Goal: Information Seeking & Learning: Learn about a topic

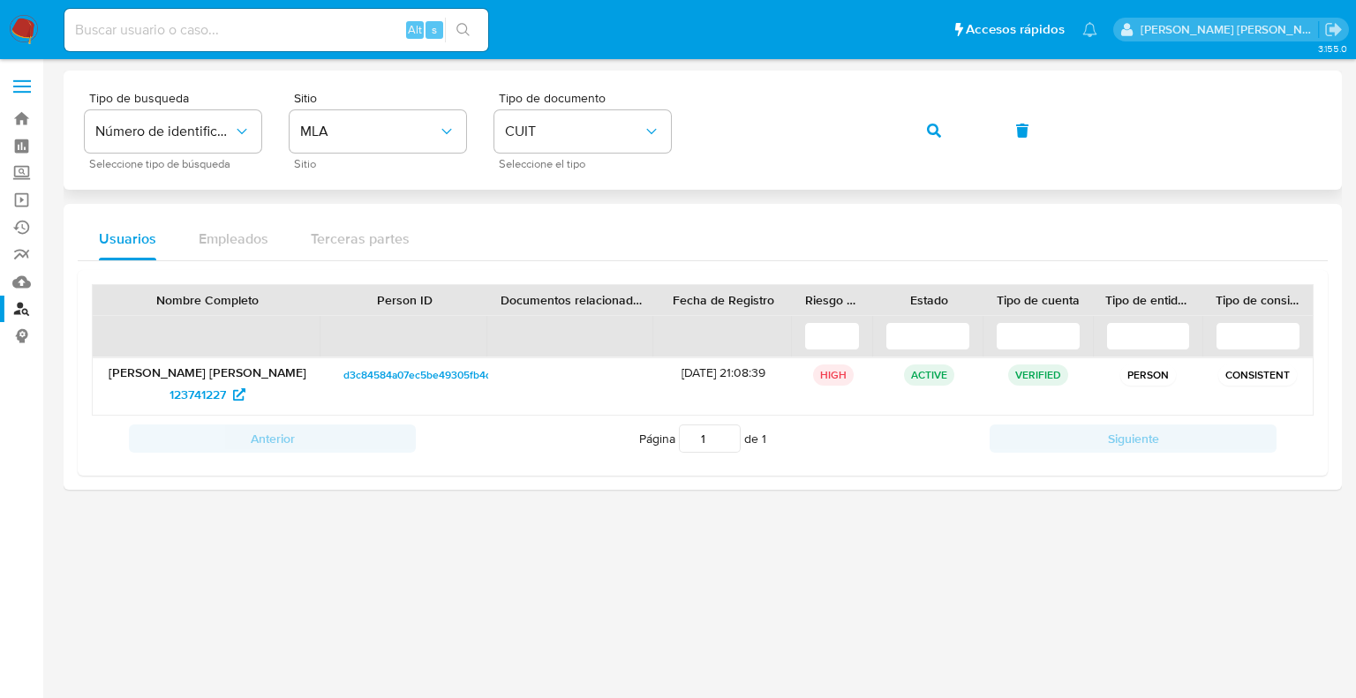
click at [930, 130] on icon "button" at bounding box center [934, 131] width 14 height 14
click at [195, 397] on span "63097884" at bounding box center [198, 395] width 57 height 28
click at [927, 130] on icon "button" at bounding box center [934, 131] width 14 height 14
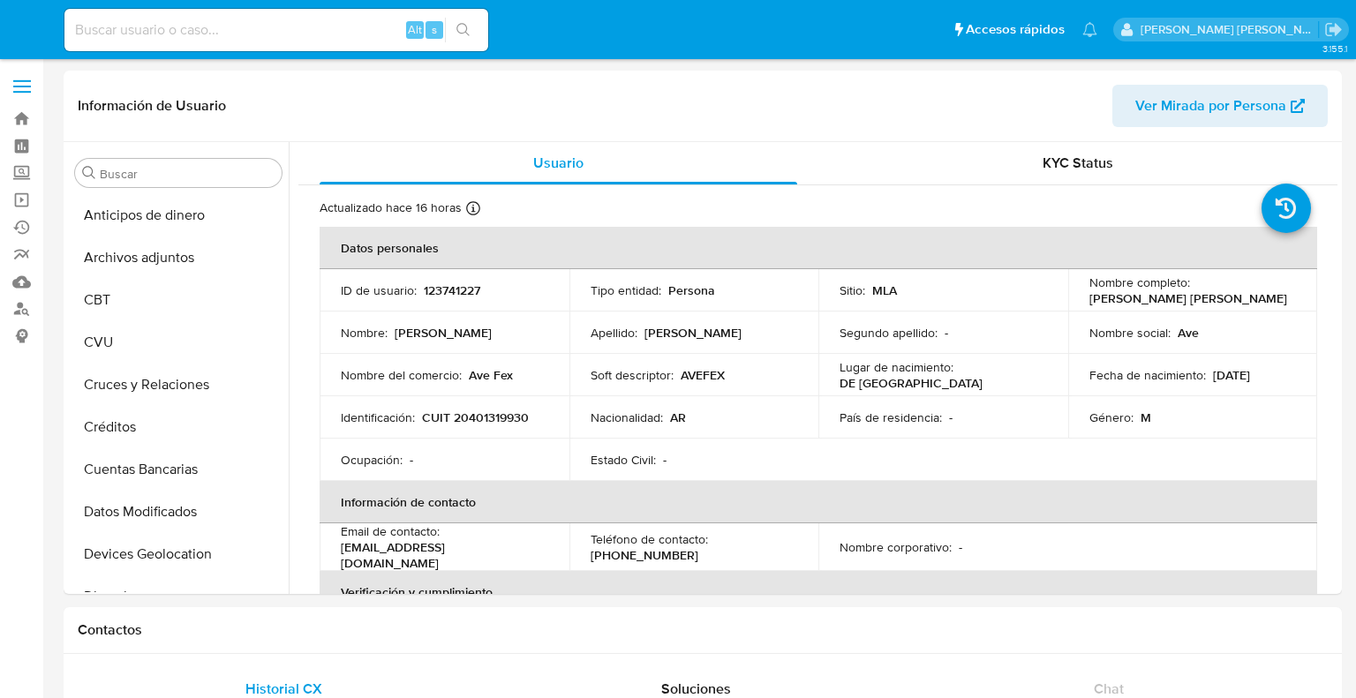
select select "10"
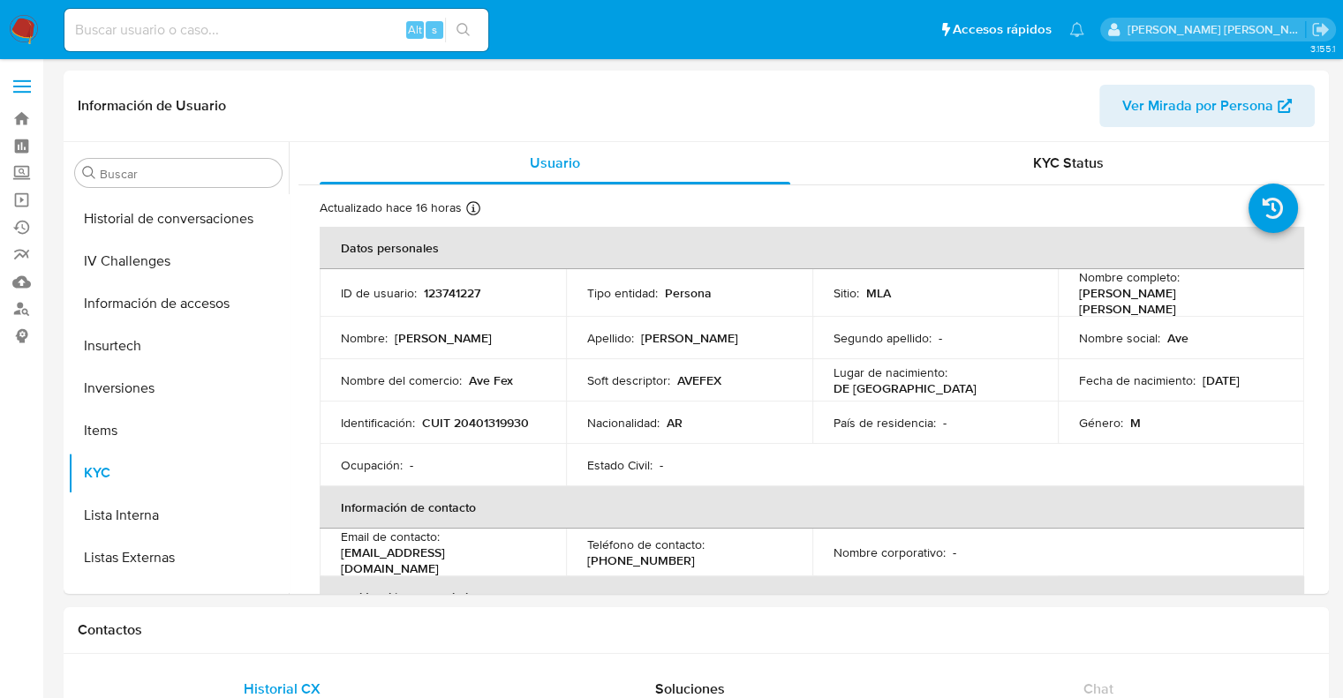
scroll to position [830, 0]
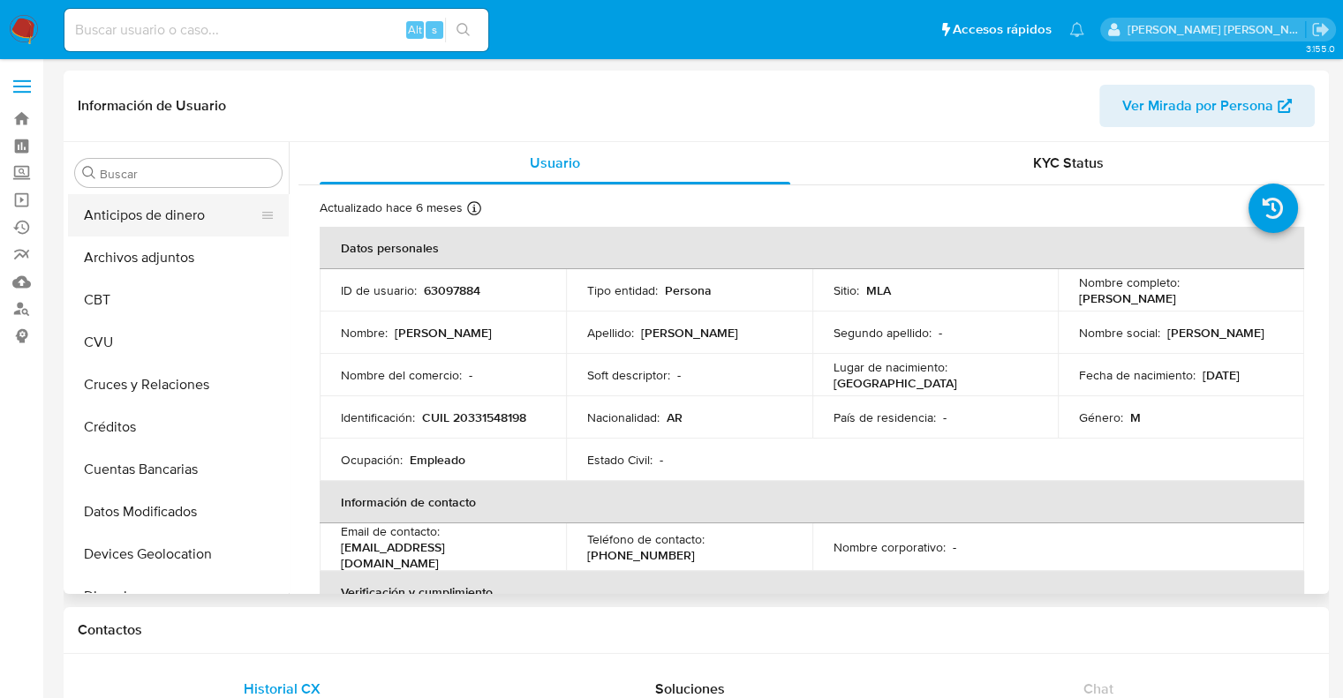
click at [154, 216] on button "Anticipos de dinero" at bounding box center [171, 215] width 207 height 42
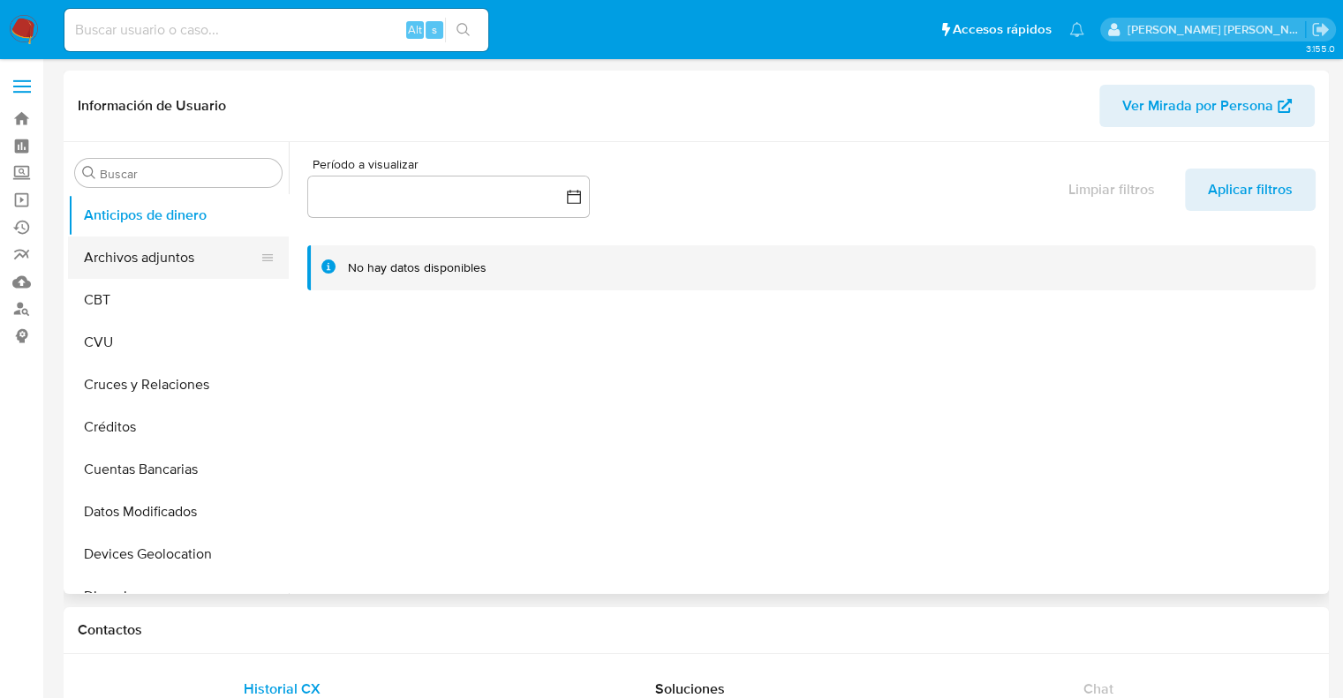
click at [145, 264] on button "Archivos adjuntos" at bounding box center [171, 258] width 207 height 42
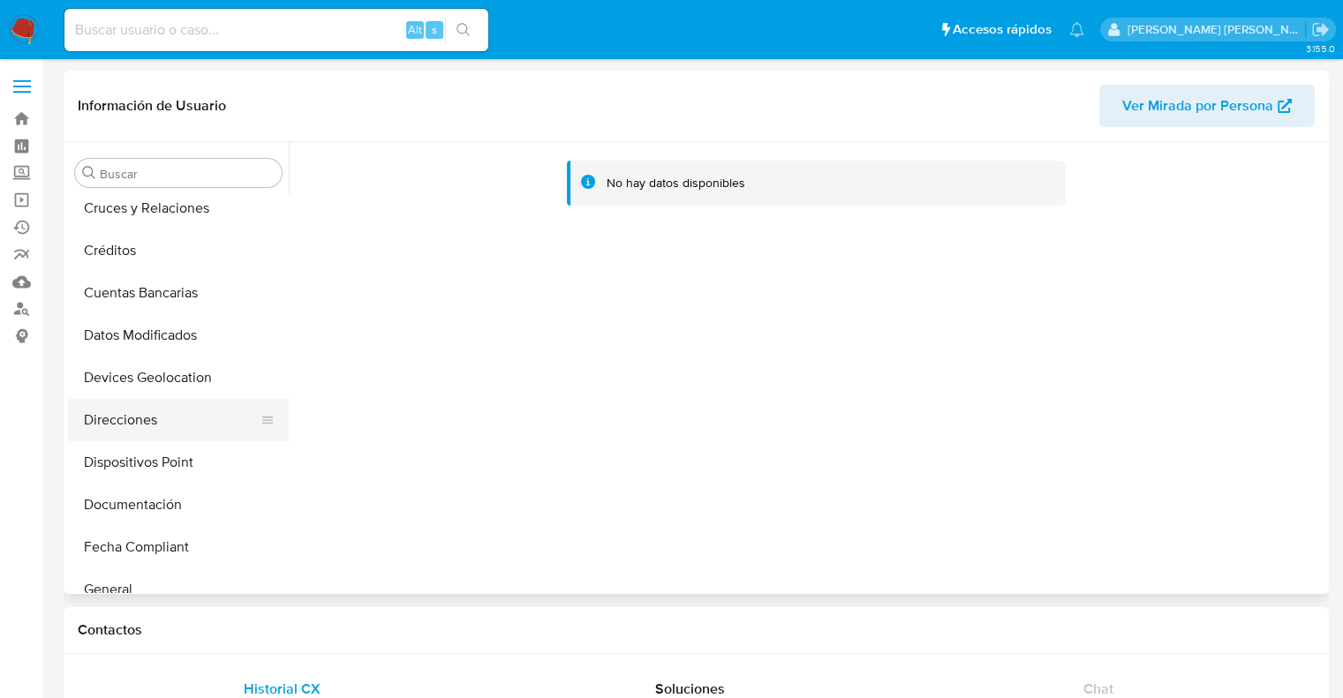
scroll to position [265, 0]
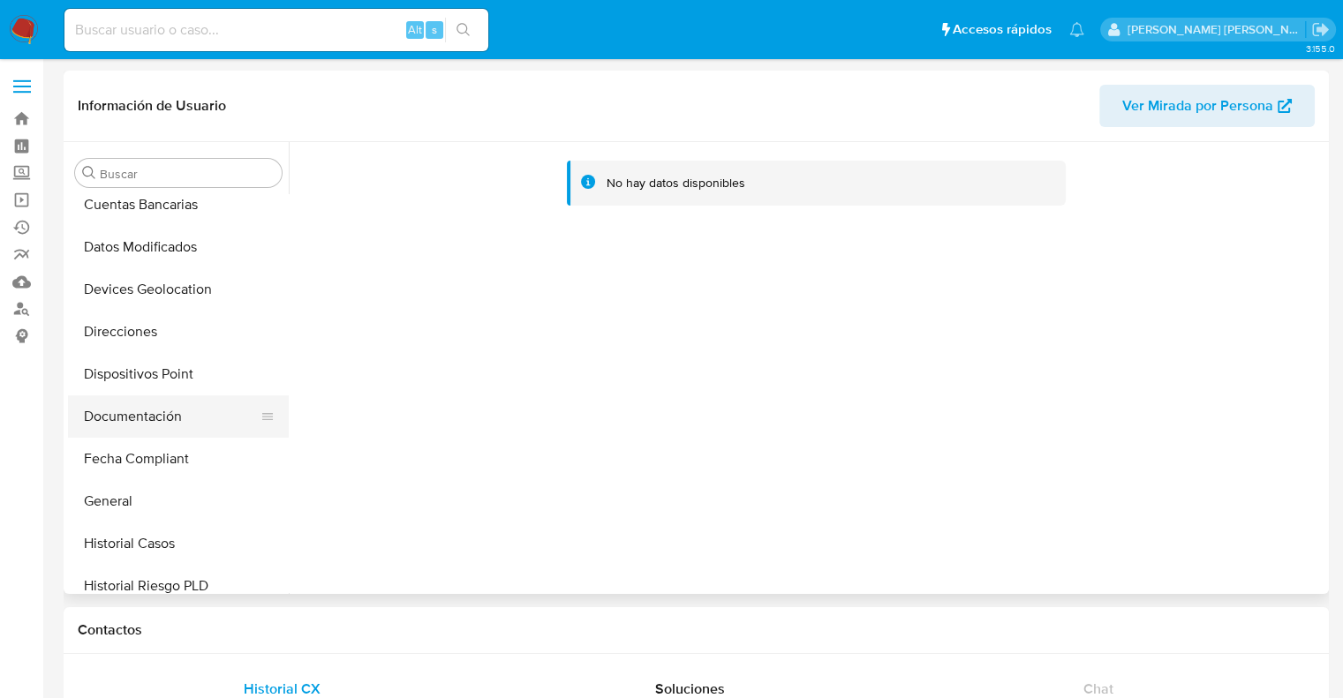
click at [159, 418] on button "Documentación" at bounding box center [171, 417] width 207 height 42
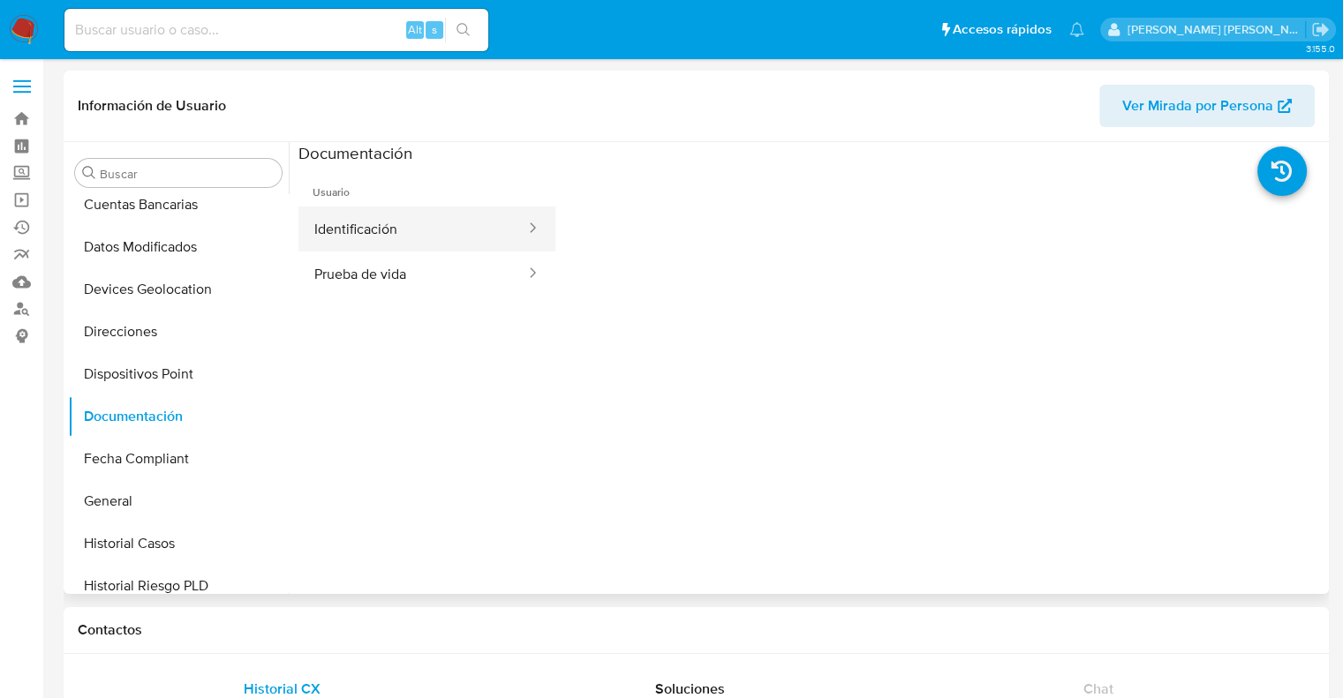
click at [406, 223] on button "Identificación" at bounding box center [412, 229] width 229 height 45
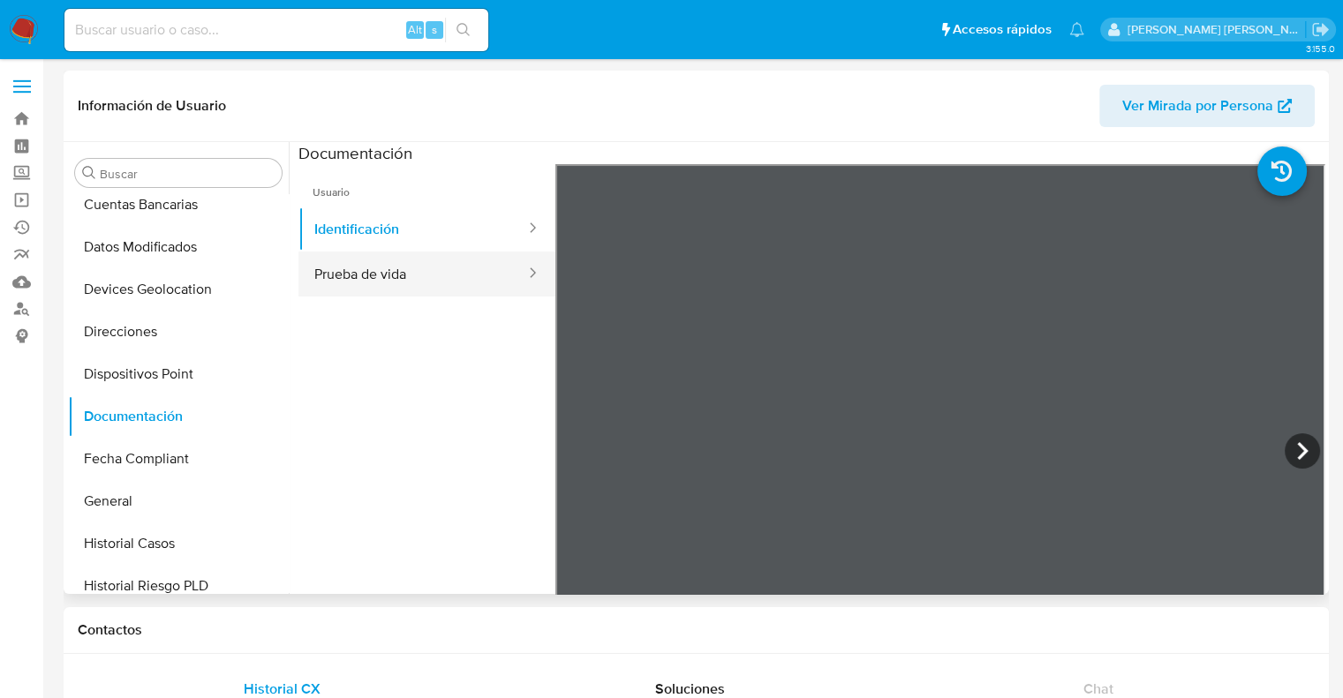
click at [341, 277] on button "Prueba de vida" at bounding box center [412, 274] width 229 height 45
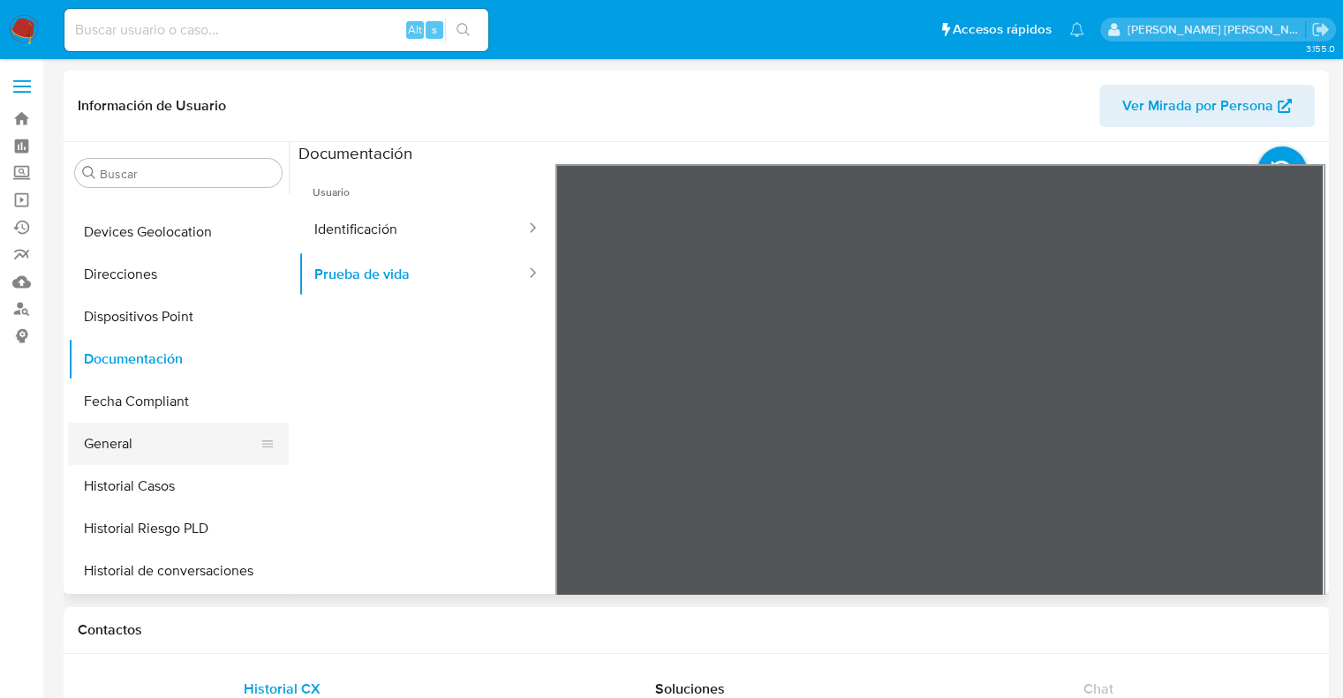
scroll to position [353, 0]
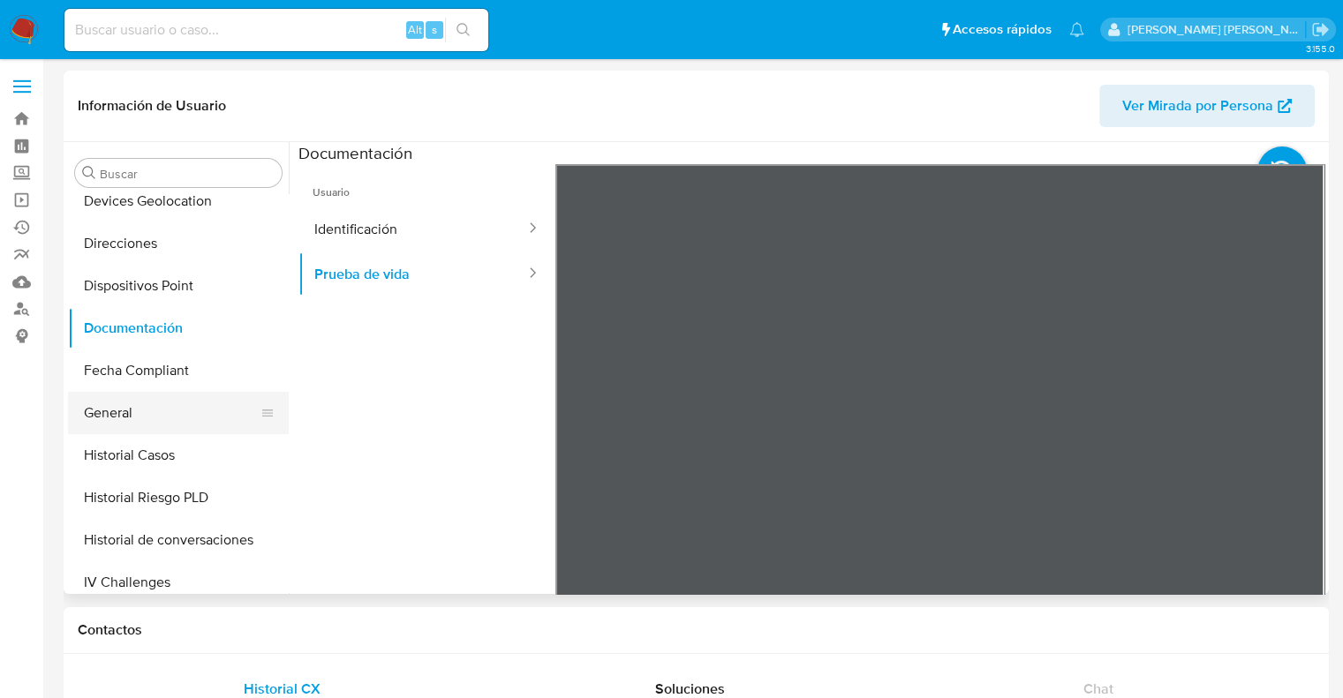
click at [114, 419] on button "General" at bounding box center [171, 413] width 207 height 42
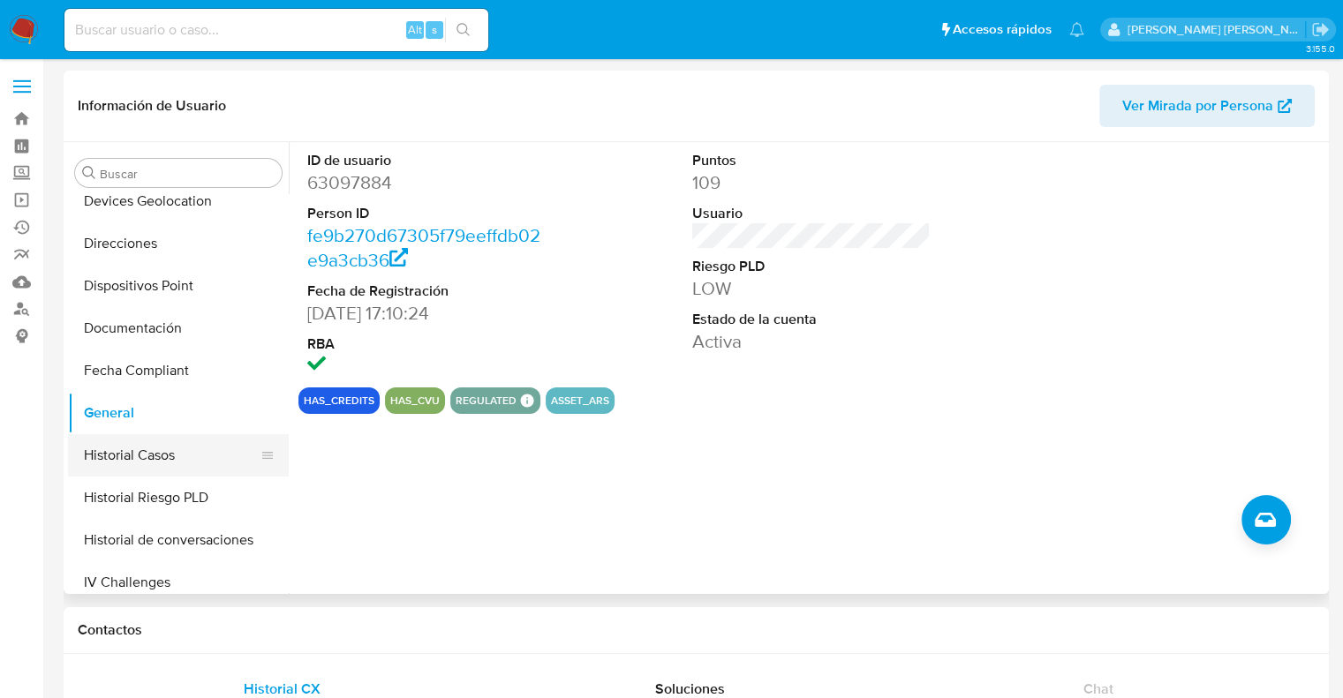
click at [126, 455] on button "Historial Casos" at bounding box center [171, 455] width 207 height 42
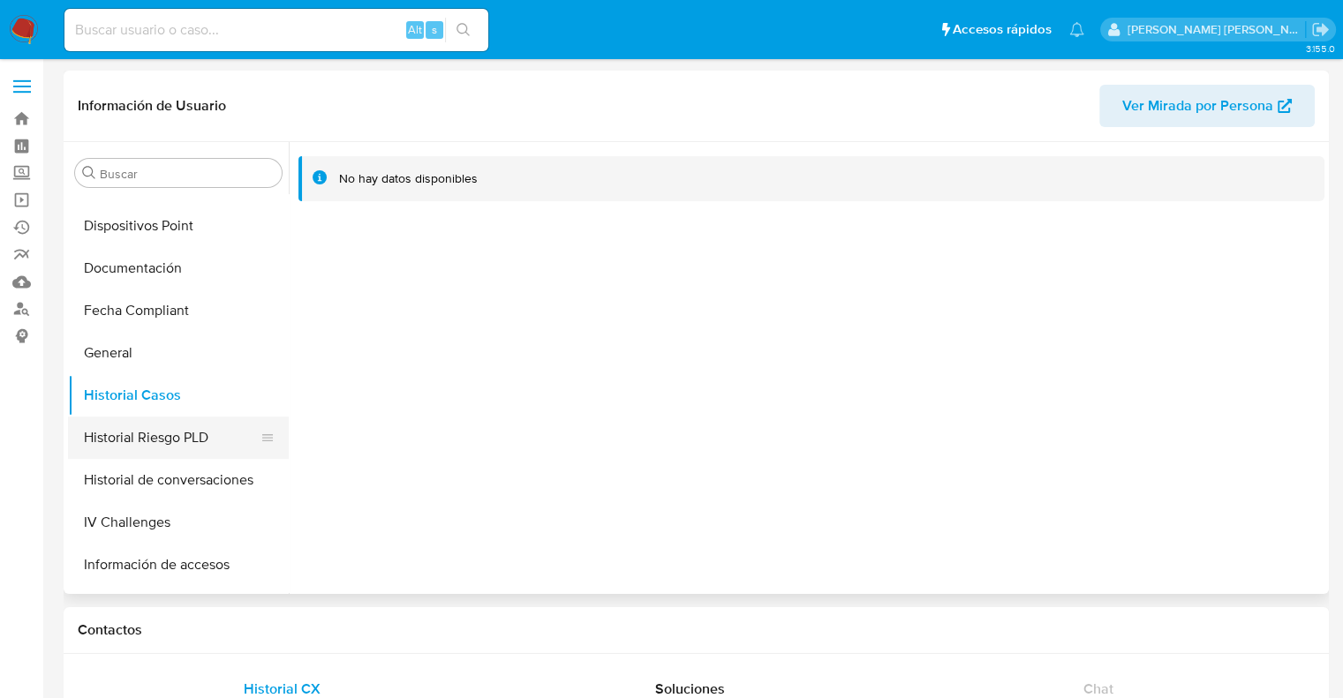
scroll to position [442, 0]
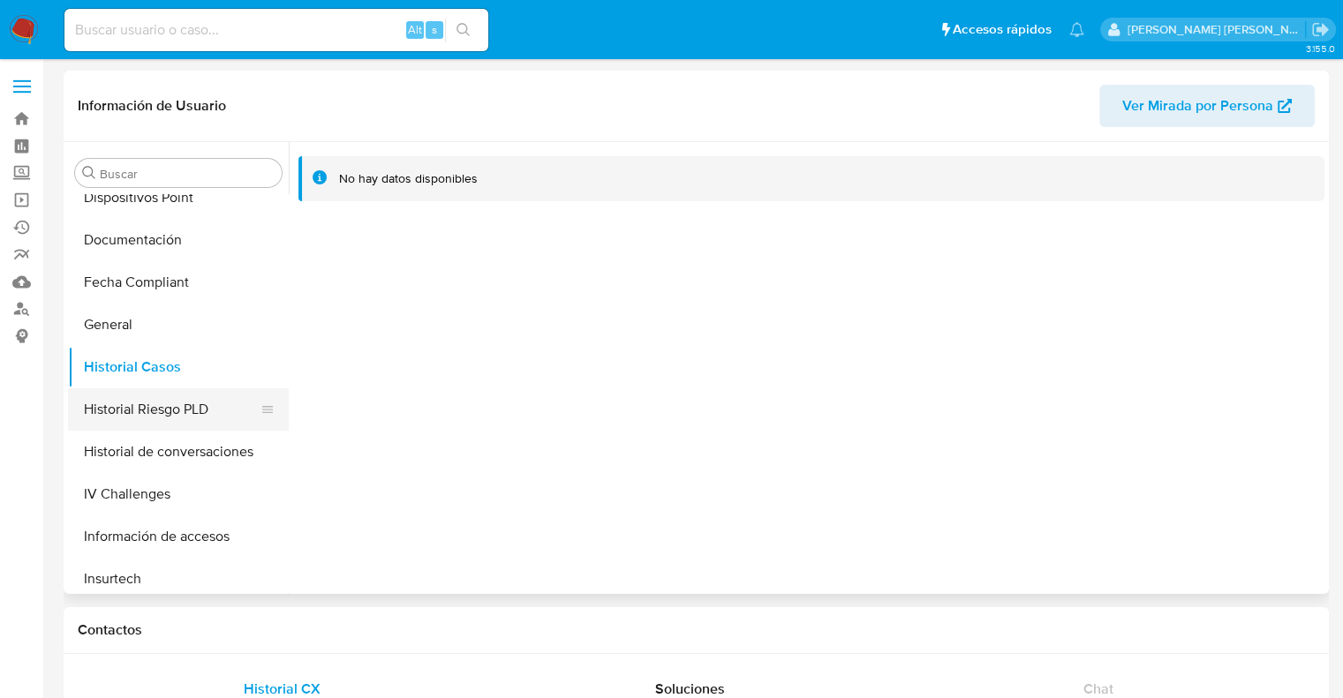
click at [187, 404] on button "Historial Riesgo PLD" at bounding box center [171, 410] width 207 height 42
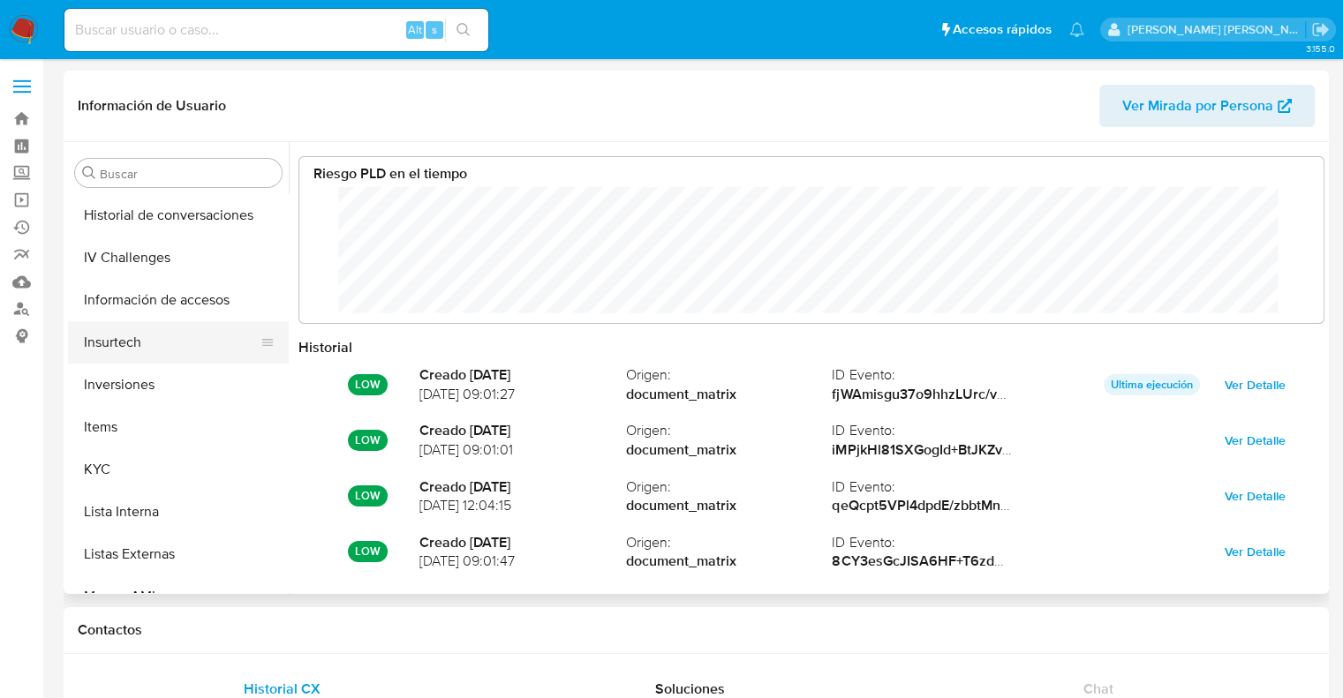
scroll to position [706, 0]
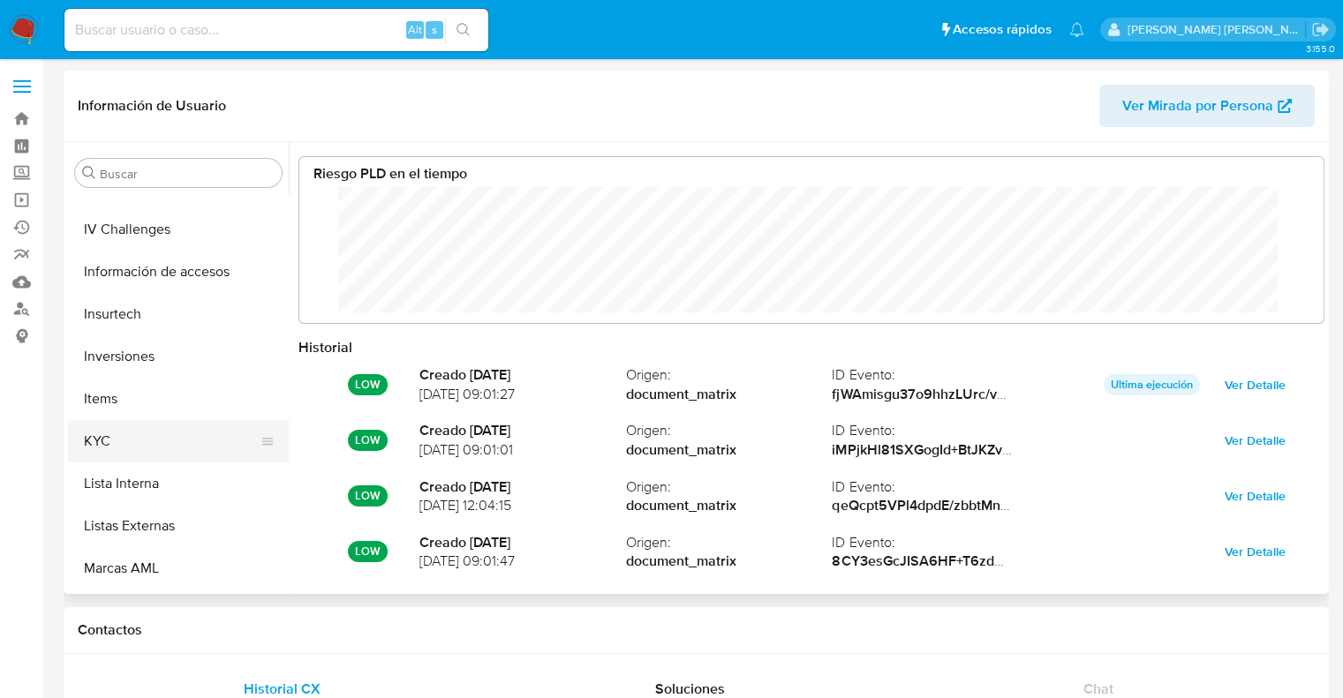
click at [125, 448] on button "KYC" at bounding box center [171, 441] width 207 height 42
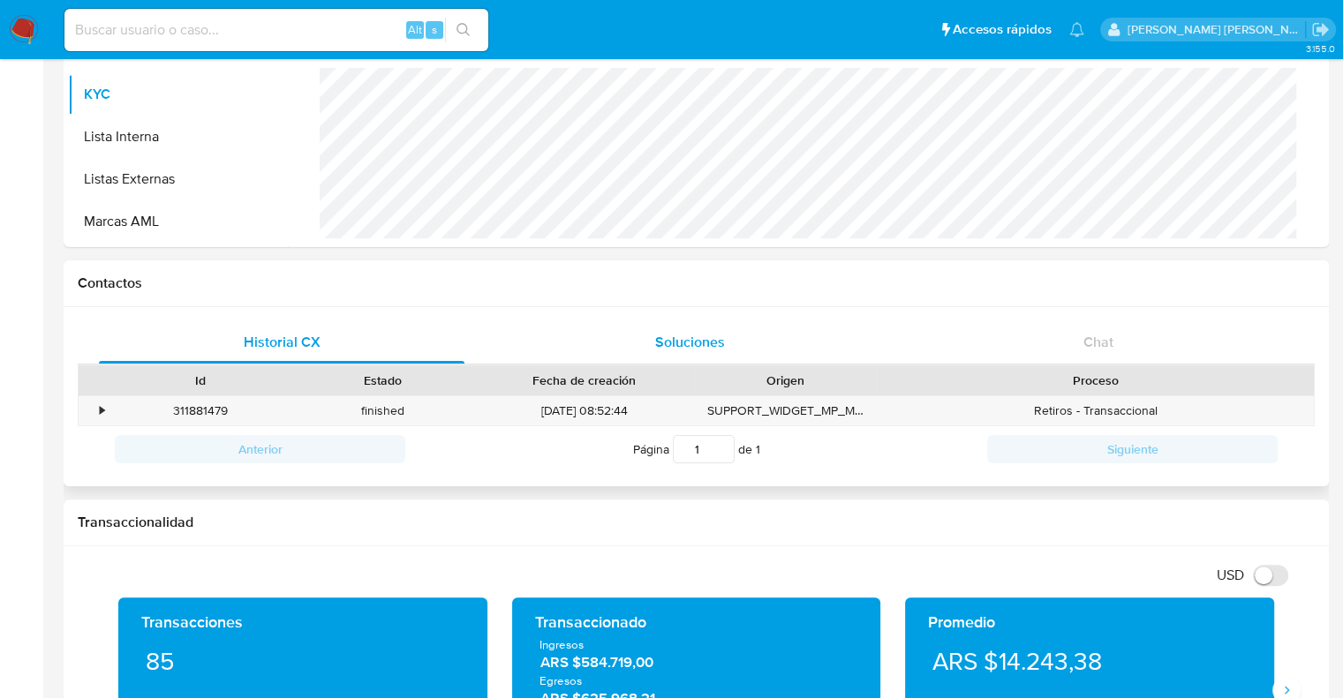
scroll to position [353, 0]
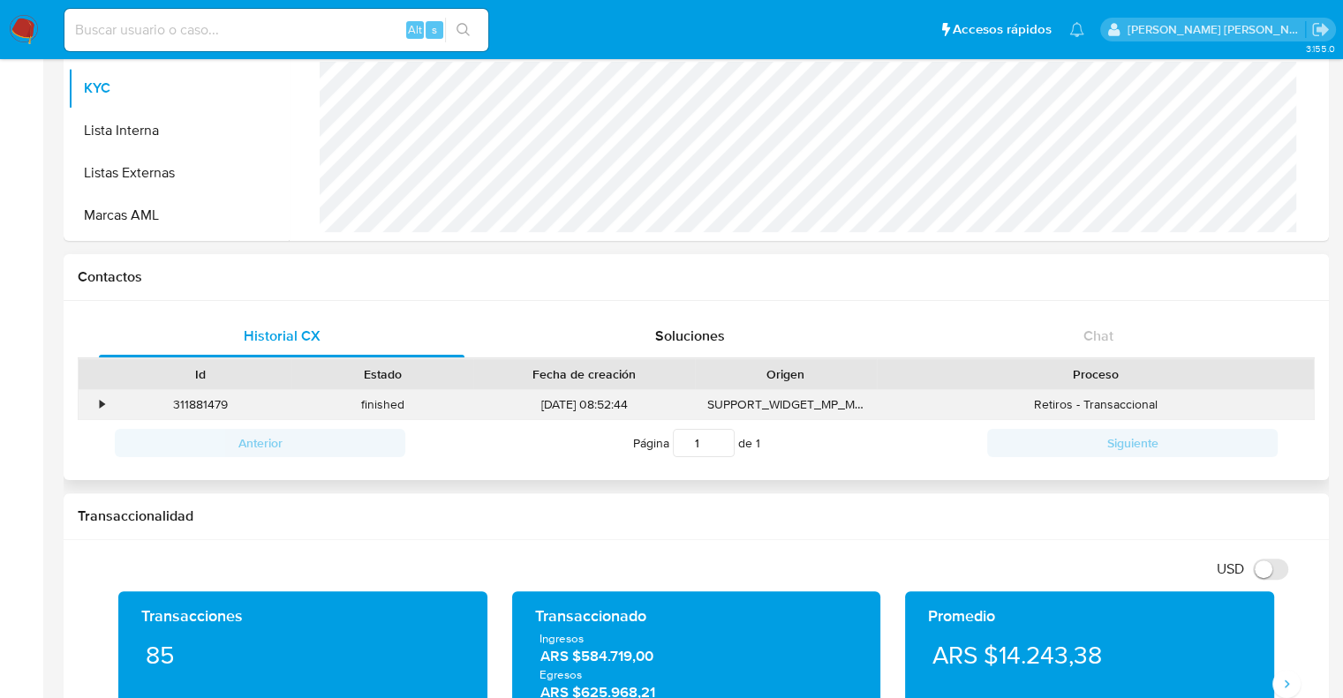
click at [102, 406] on div "•" at bounding box center [102, 404] width 4 height 17
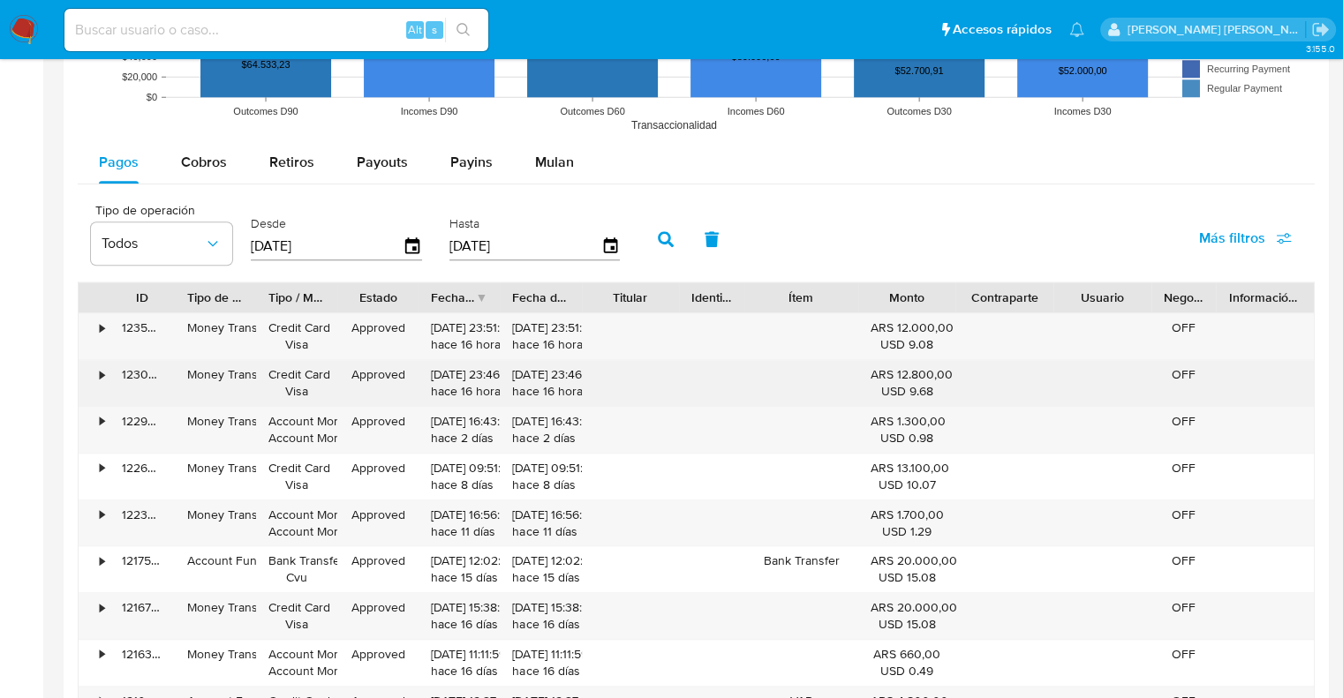
scroll to position [1854, 0]
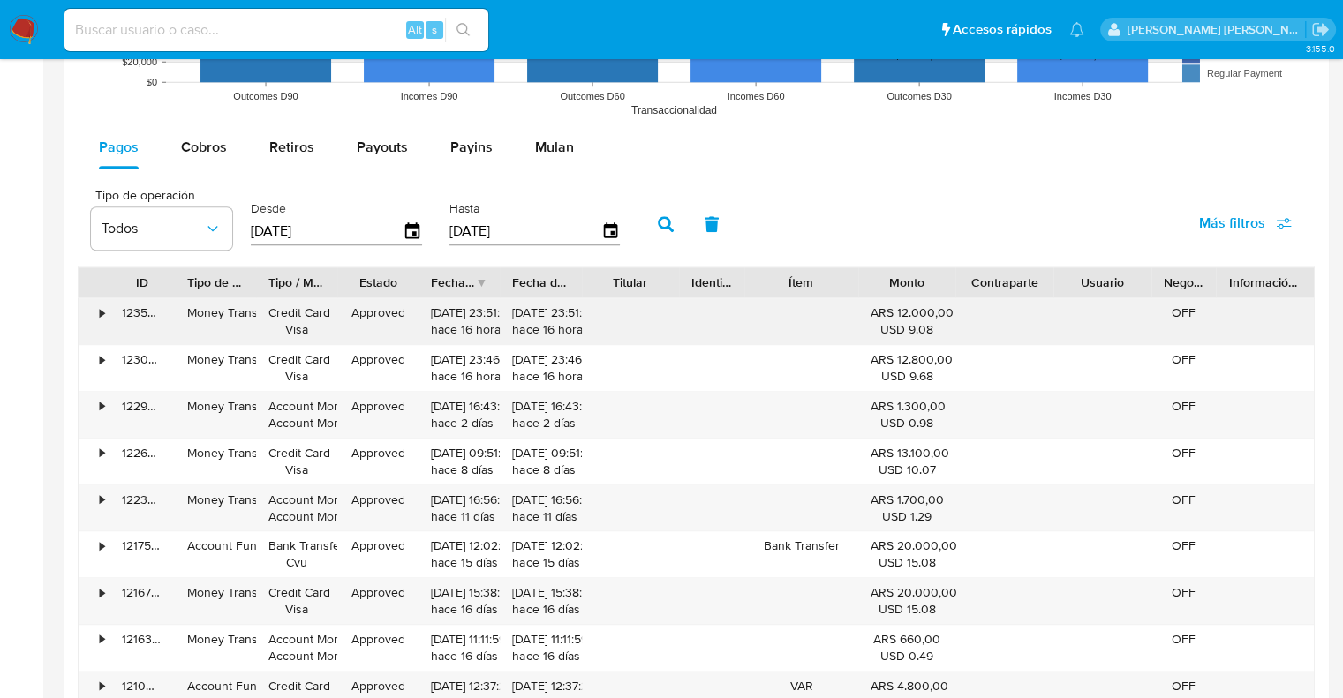
click at [97, 310] on div "•" at bounding box center [94, 321] width 31 height 46
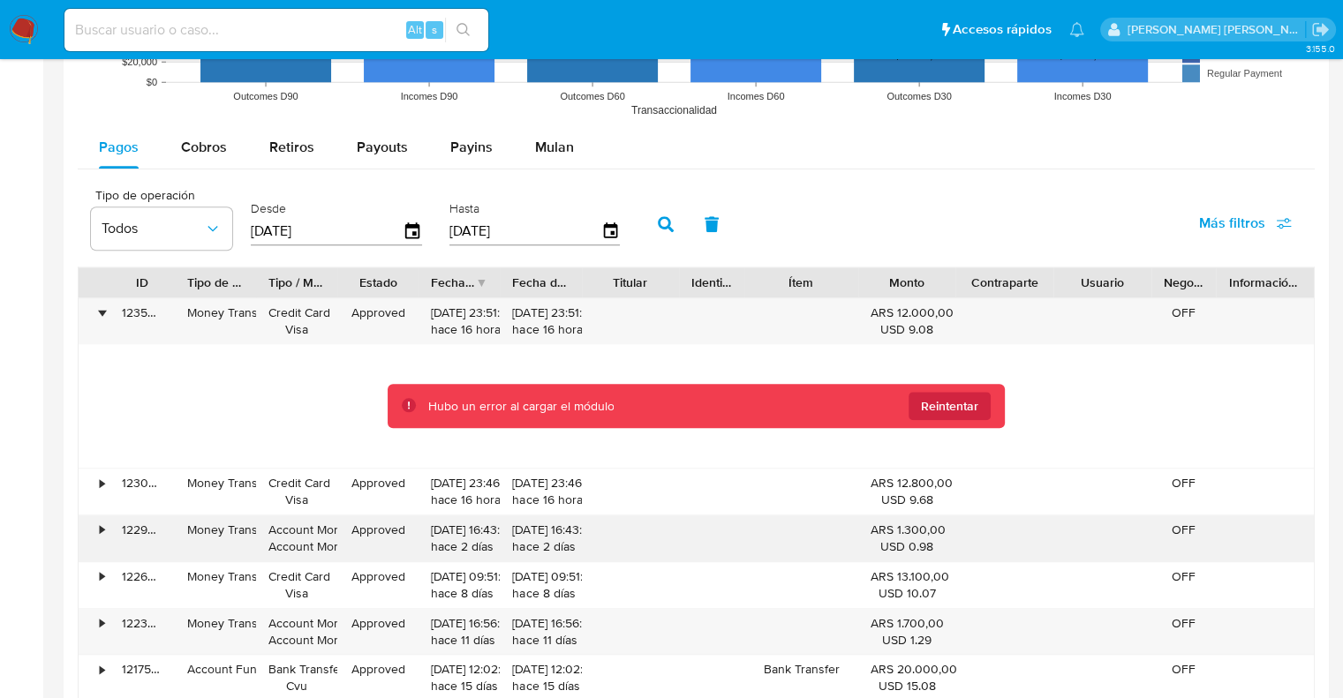
scroll to position [2119, 0]
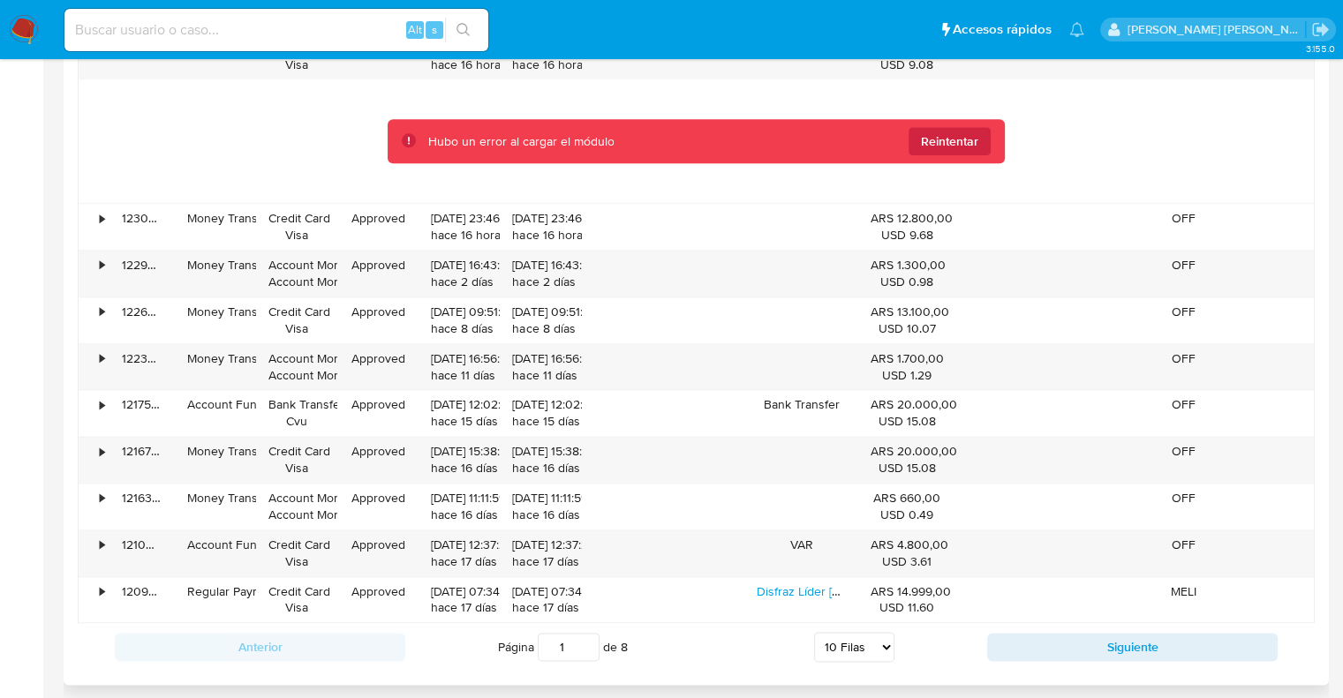
click at [888, 649] on select "5 Filas 10 Filas 20 Filas 25 Filas 50 Filas 100 Filas" at bounding box center [854, 647] width 80 height 30
select select "100"
click at [814, 632] on select "5 Filas 10 Filas 20 Filas 25 Filas 50 Filas 100 Filas" at bounding box center [854, 647] width 80 height 30
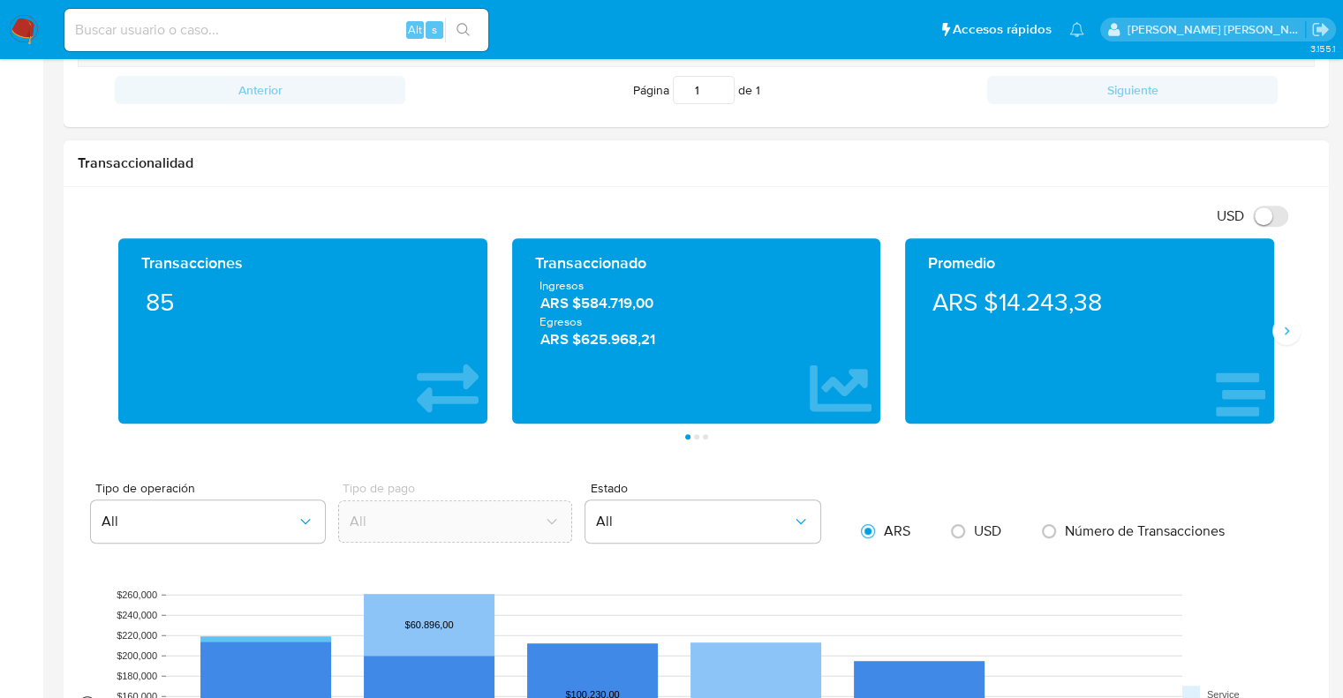
scroll to position [442, 0]
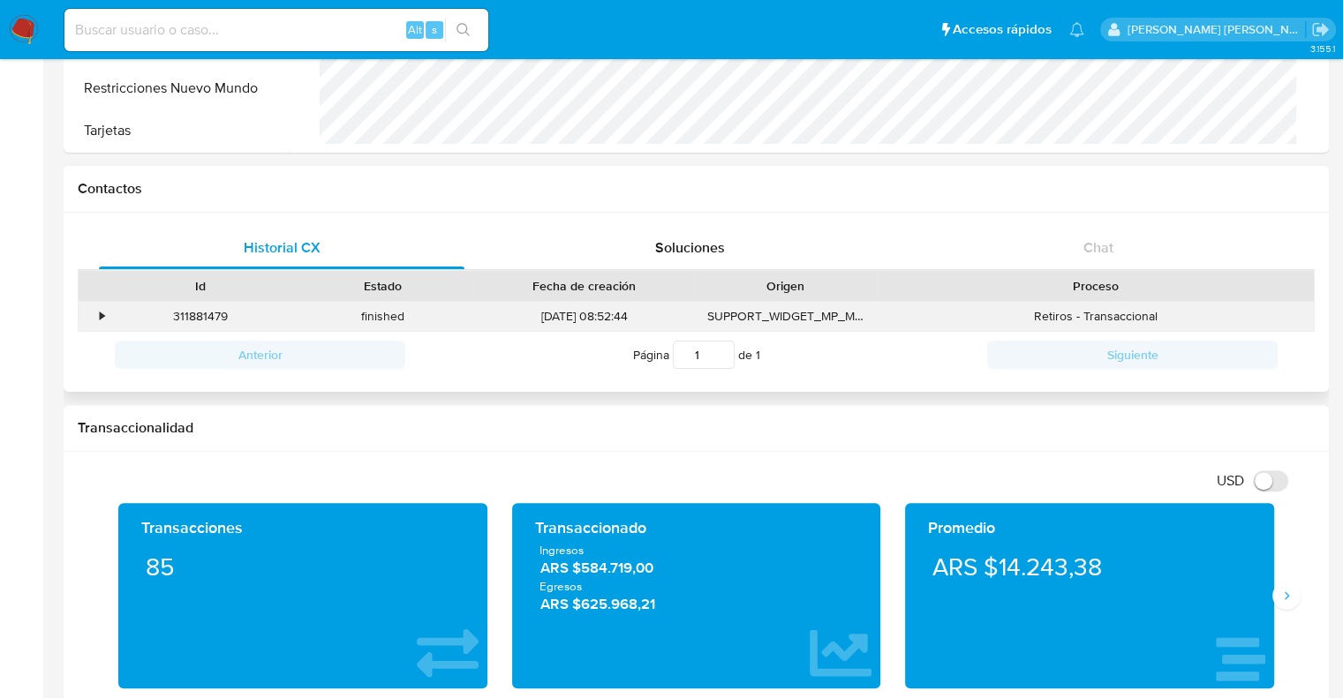
click at [98, 314] on div "•" at bounding box center [94, 316] width 31 height 29
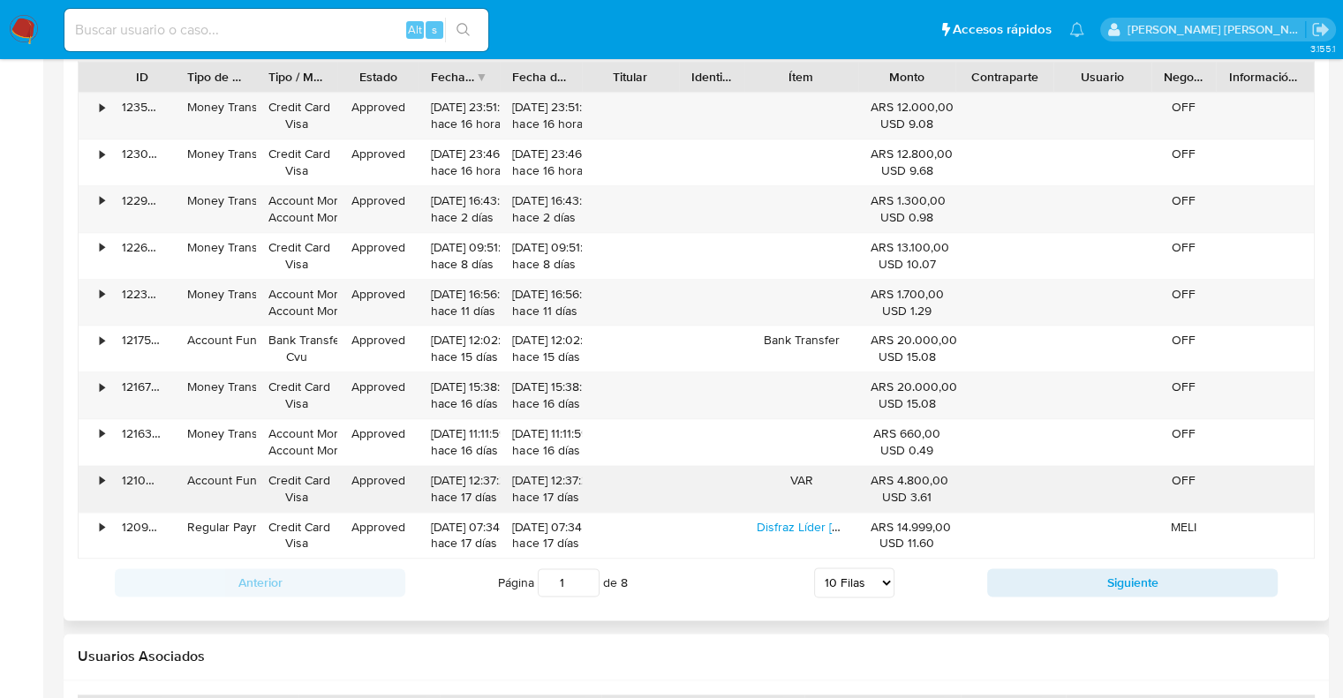
scroll to position [1943, 0]
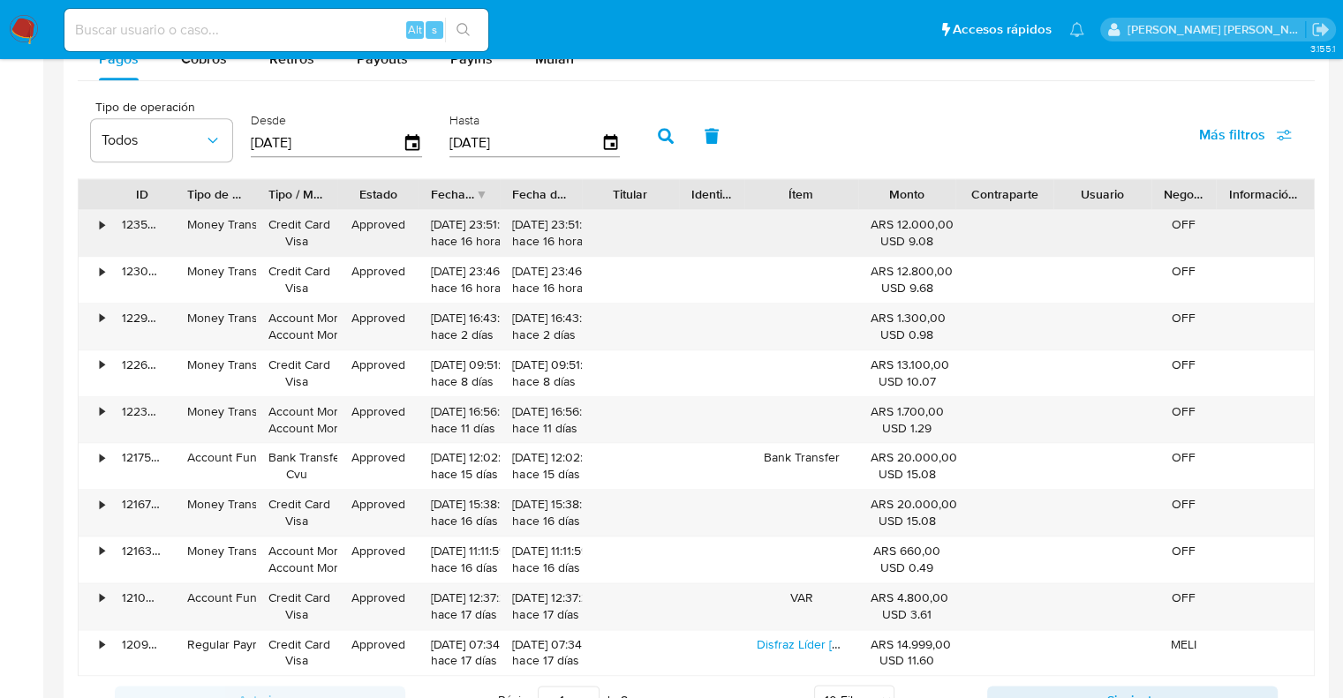
click at [98, 229] on div "•" at bounding box center [94, 233] width 31 height 46
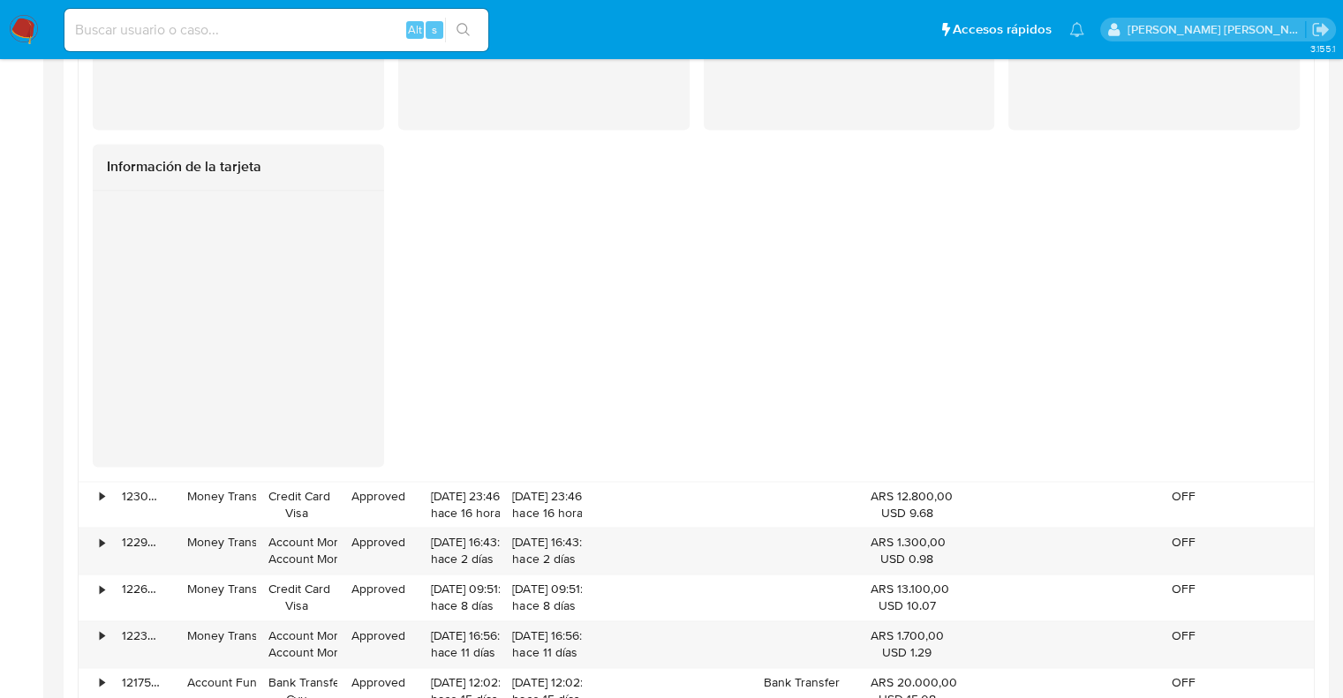
scroll to position [2561, 0]
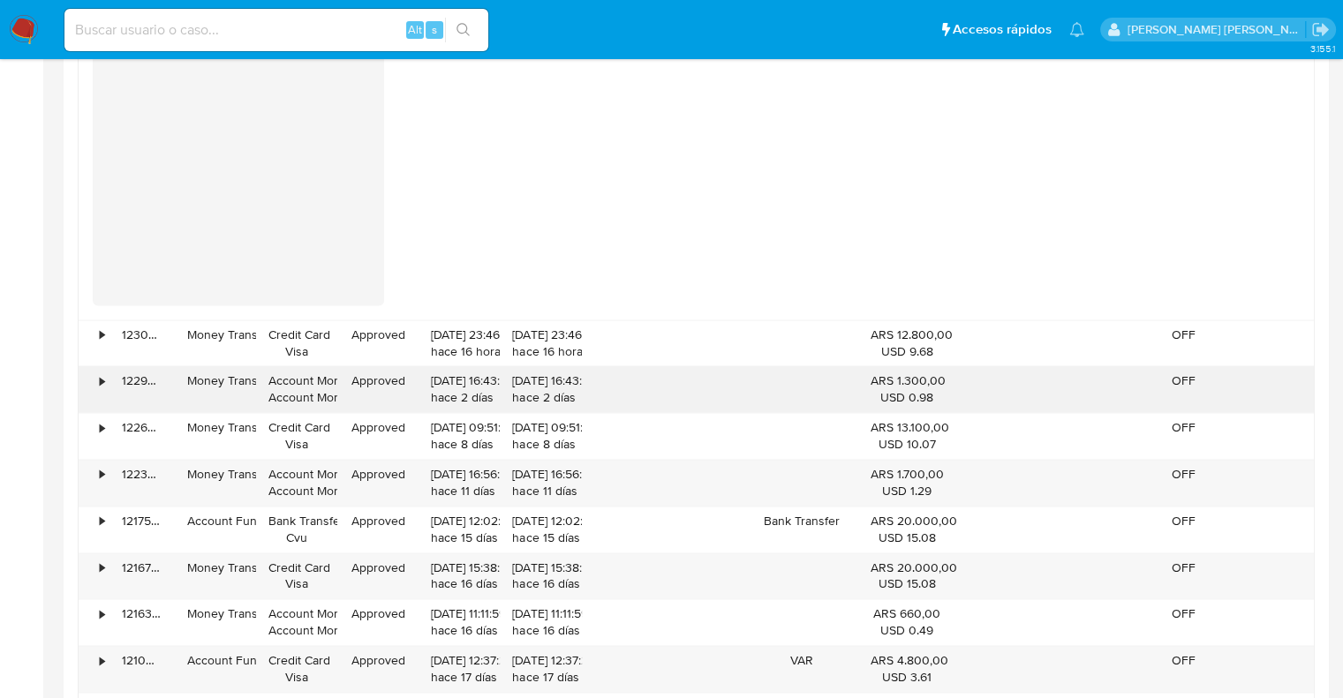
click at [101, 380] on div "•" at bounding box center [102, 381] width 4 height 17
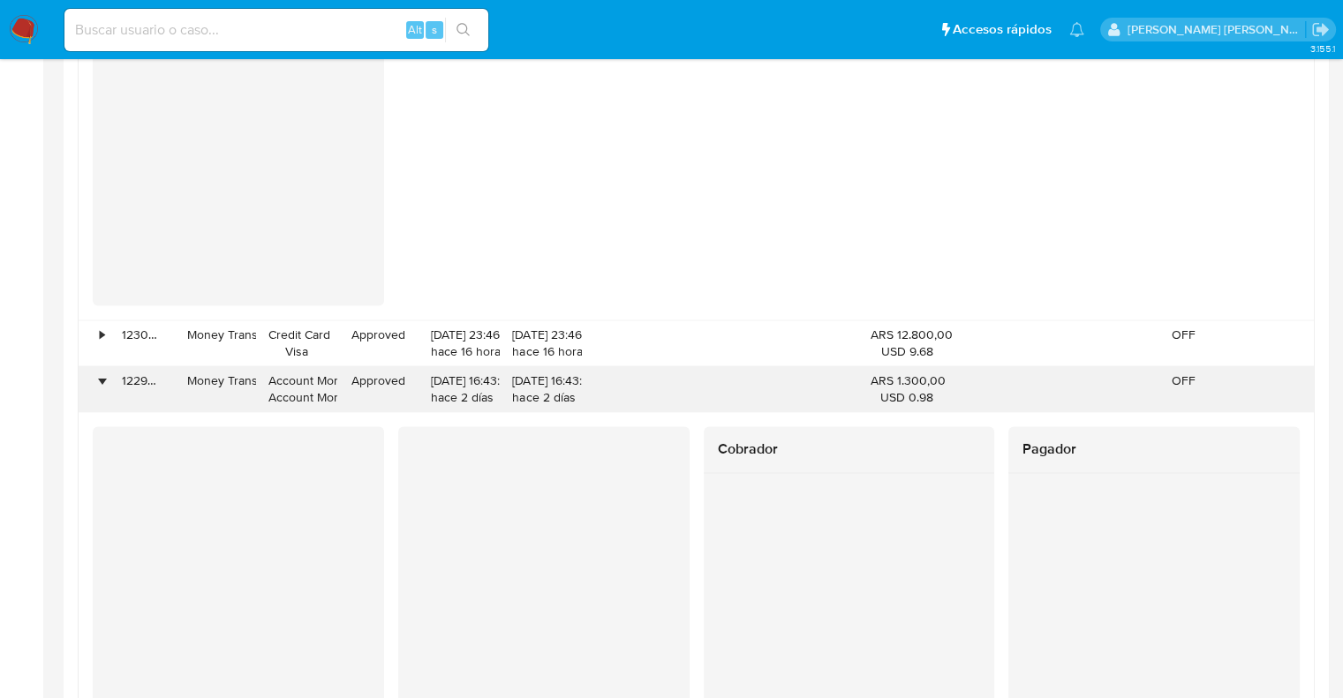
click at [101, 385] on div "•" at bounding box center [102, 381] width 4 height 17
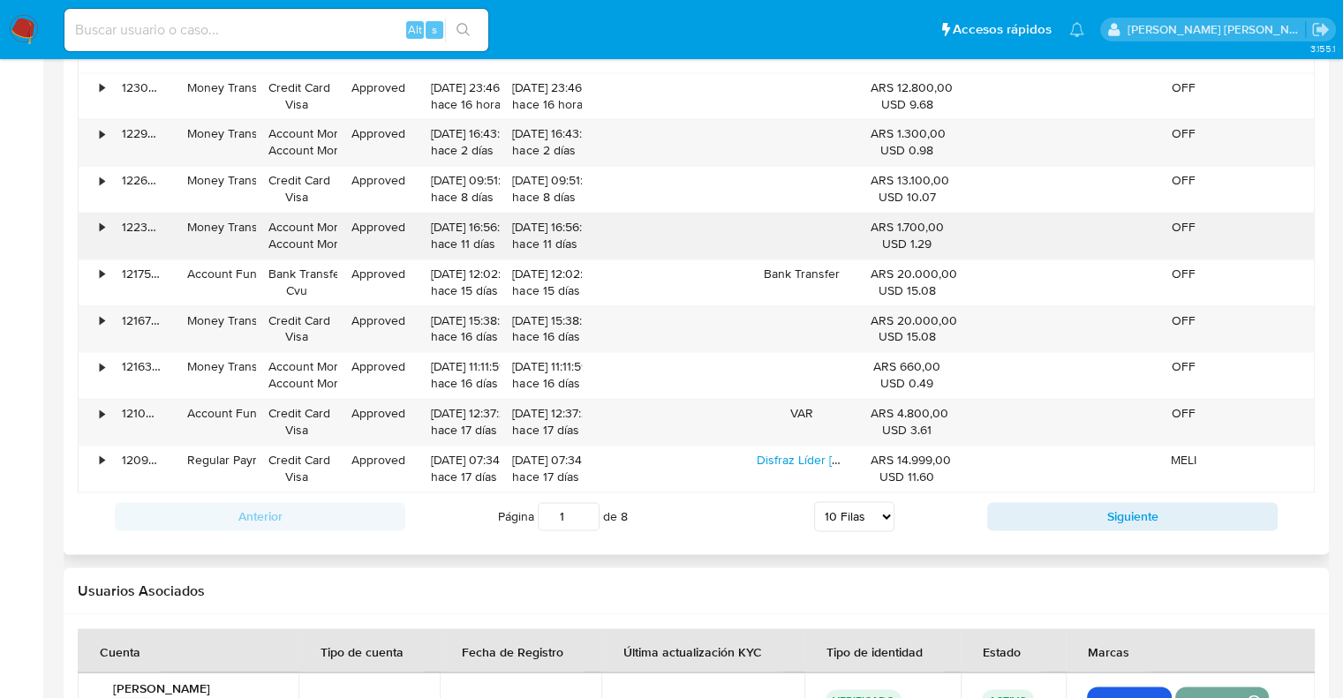
scroll to position [2826, 0]
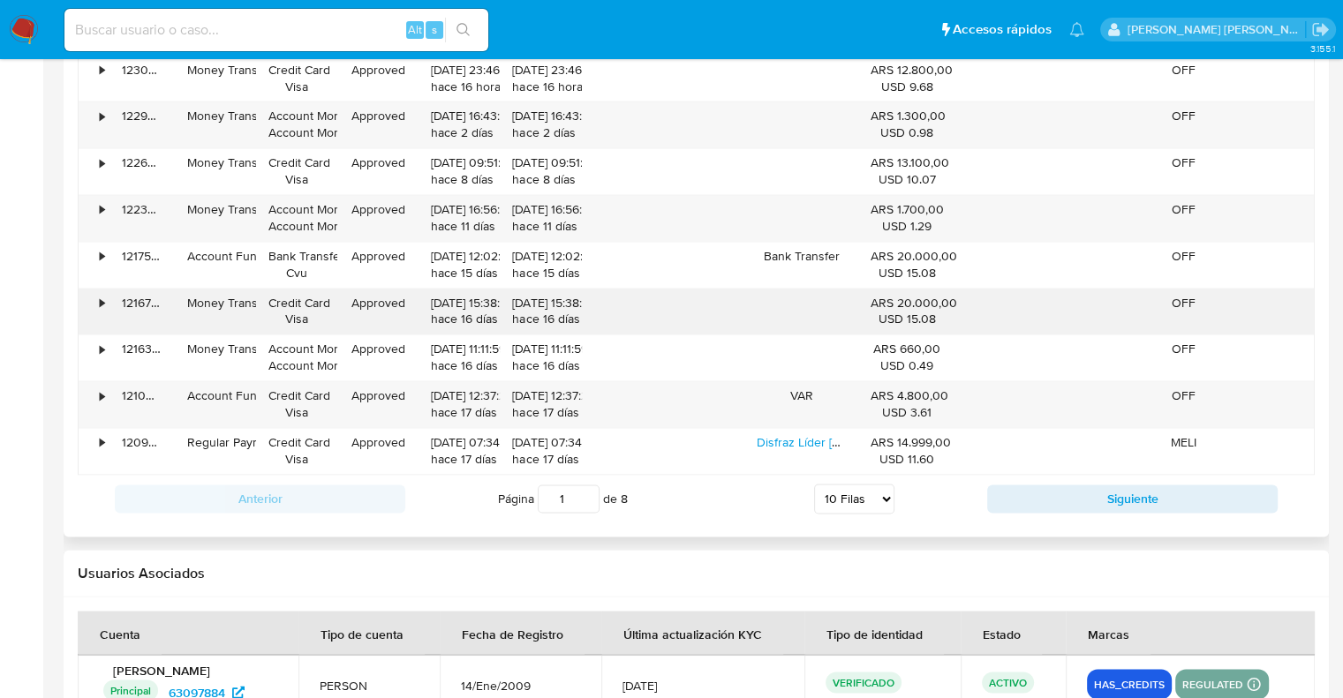
click at [100, 303] on div "•" at bounding box center [102, 303] width 4 height 17
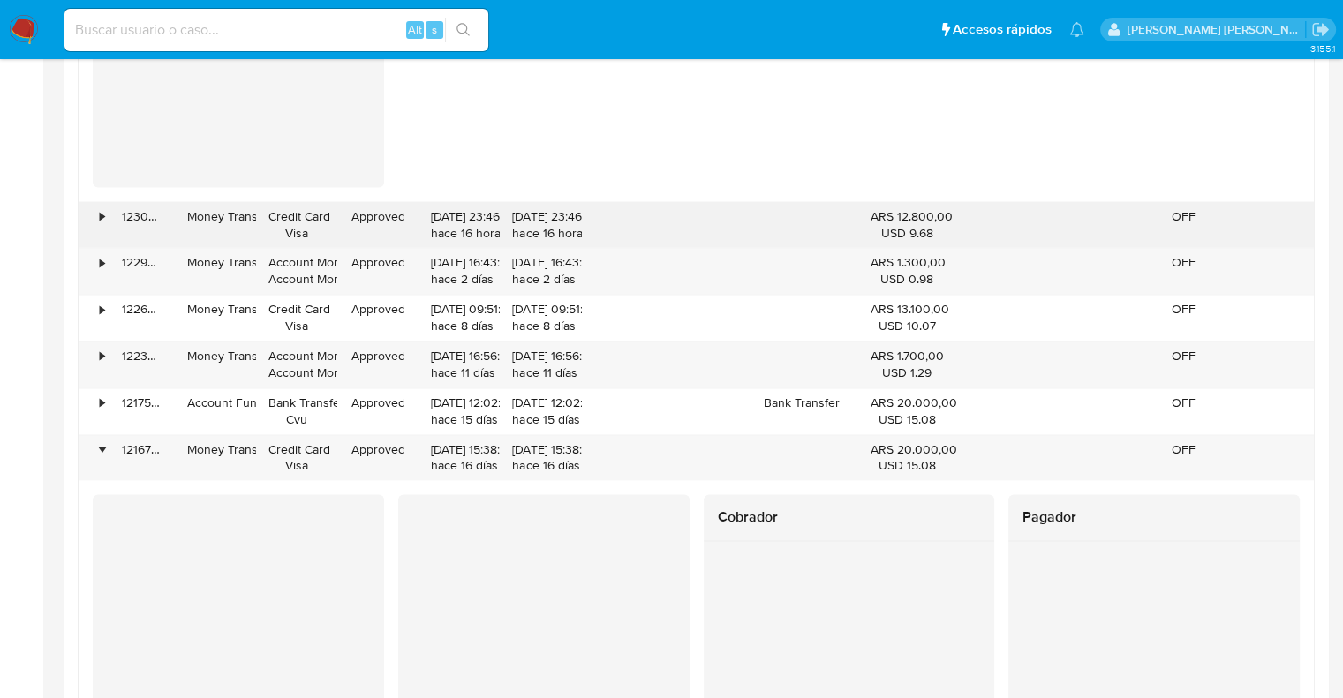
scroll to position [2649, 0]
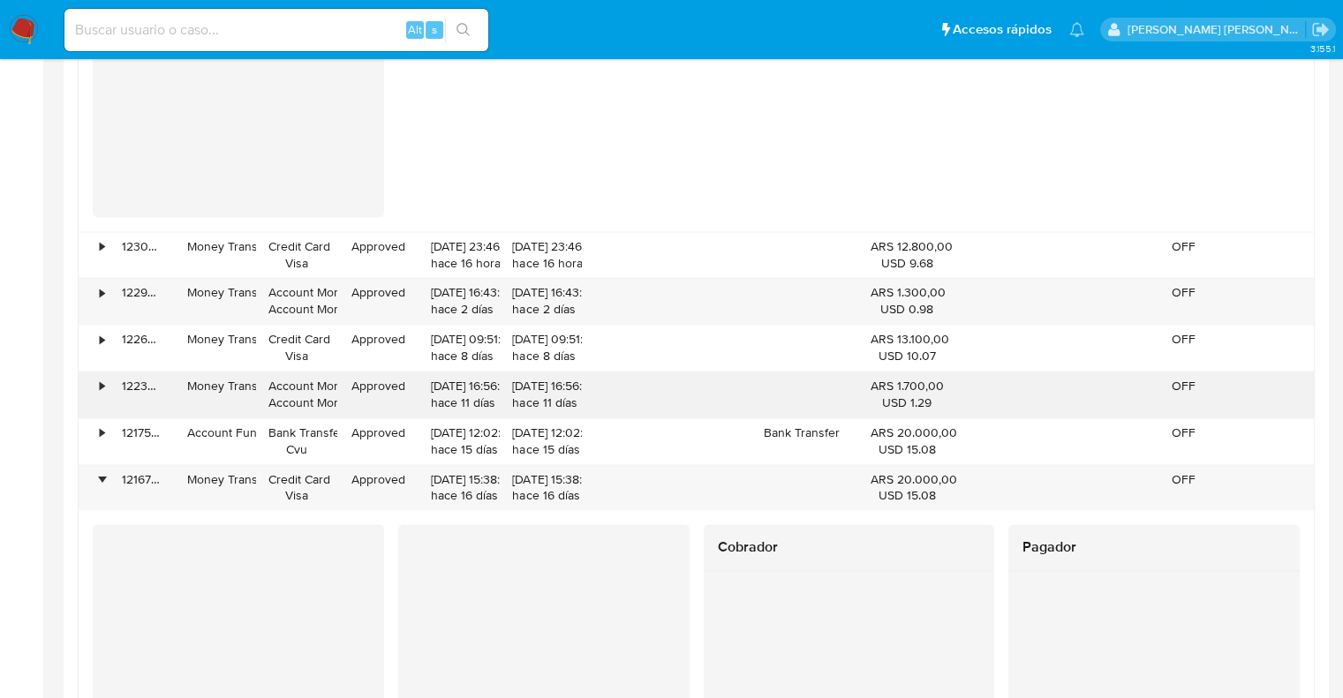
click at [100, 391] on div "•" at bounding box center [102, 386] width 4 height 17
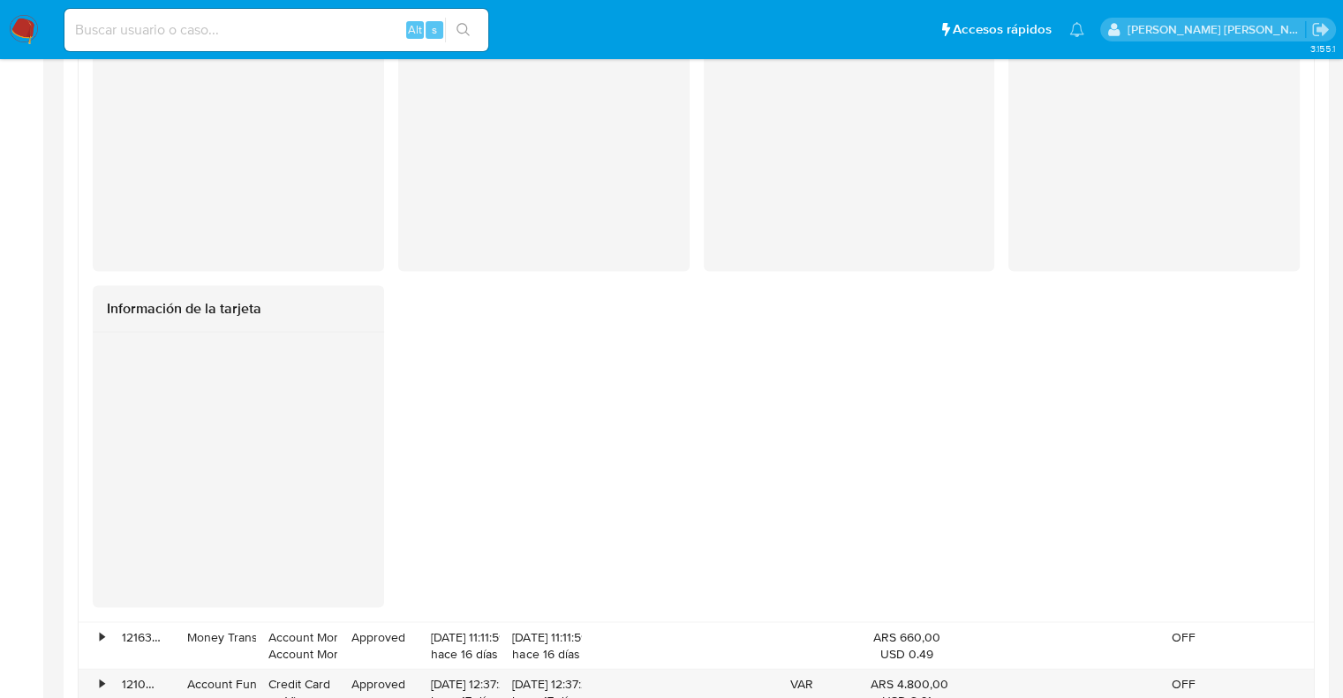
scroll to position [3885, 0]
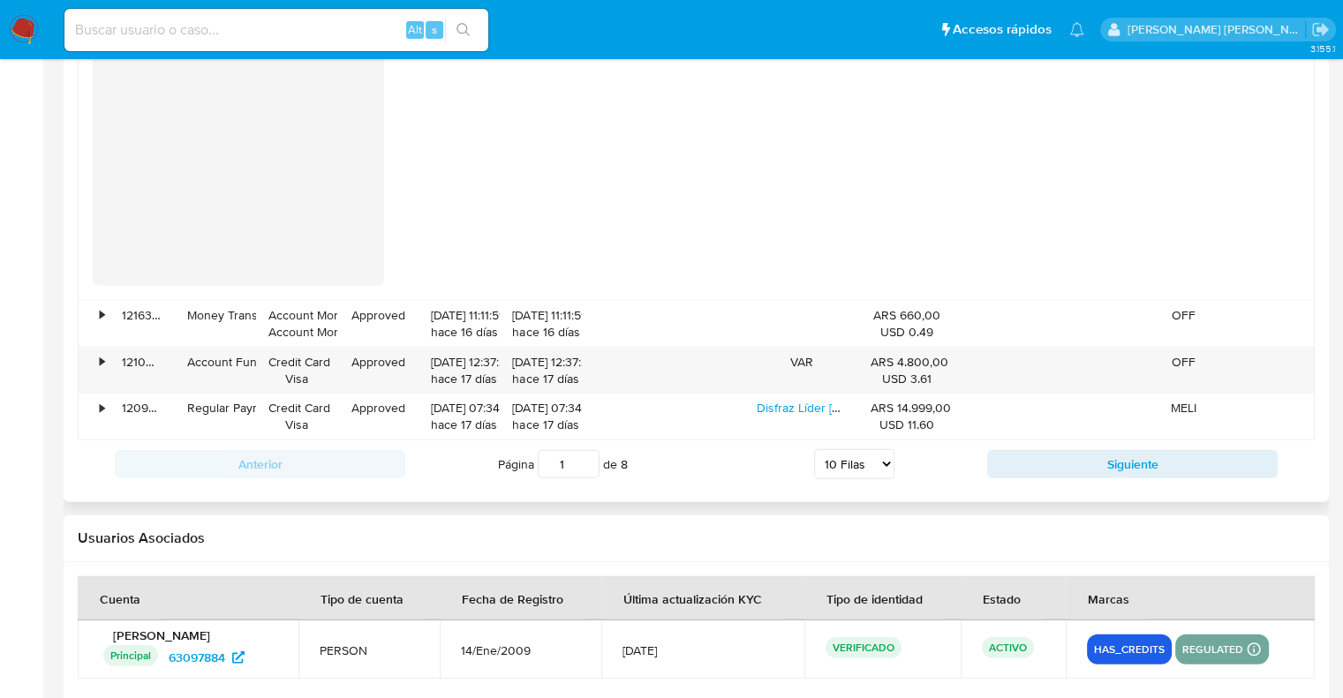
click at [851, 473] on select "5 Filas 10 Filas 20 Filas 25 Filas 50 Filas 100 Filas" at bounding box center [854, 464] width 80 height 30
select select "100"
click at [814, 449] on select "5 Filas 10 Filas 20 Filas 25 Filas 50 Filas 100 Filas" at bounding box center [854, 464] width 80 height 30
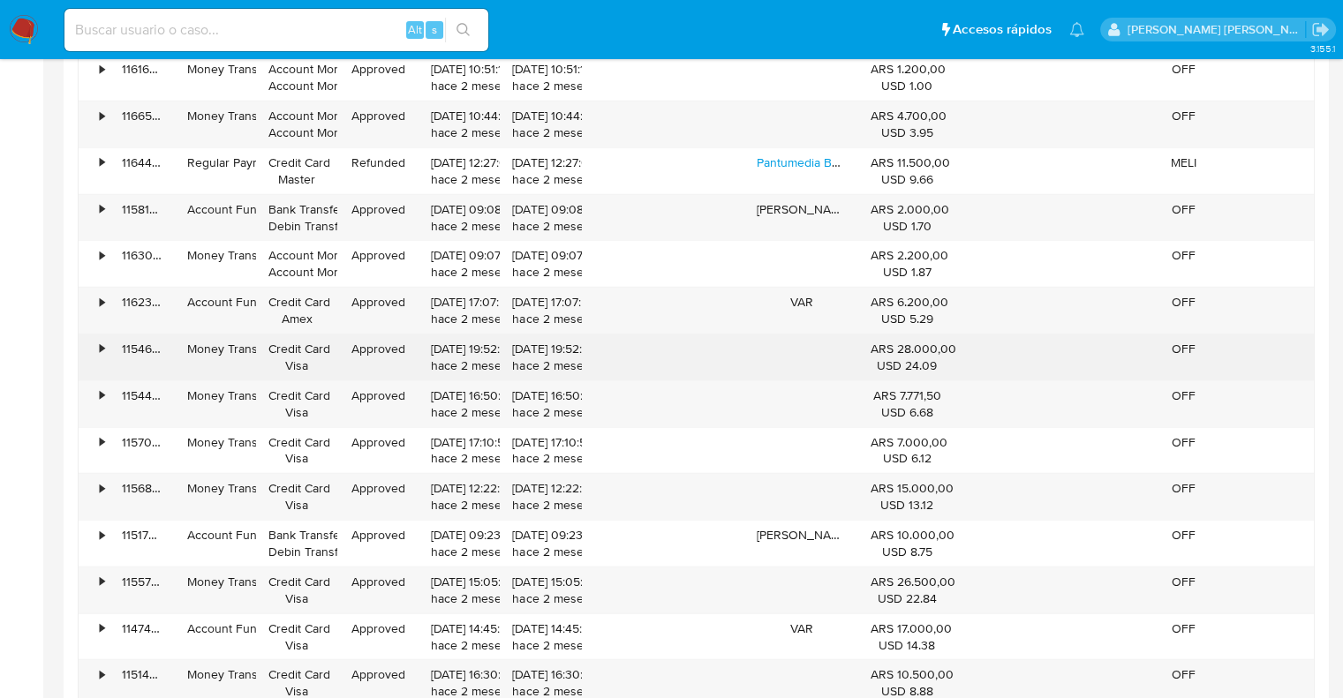
scroll to position [4504, 0]
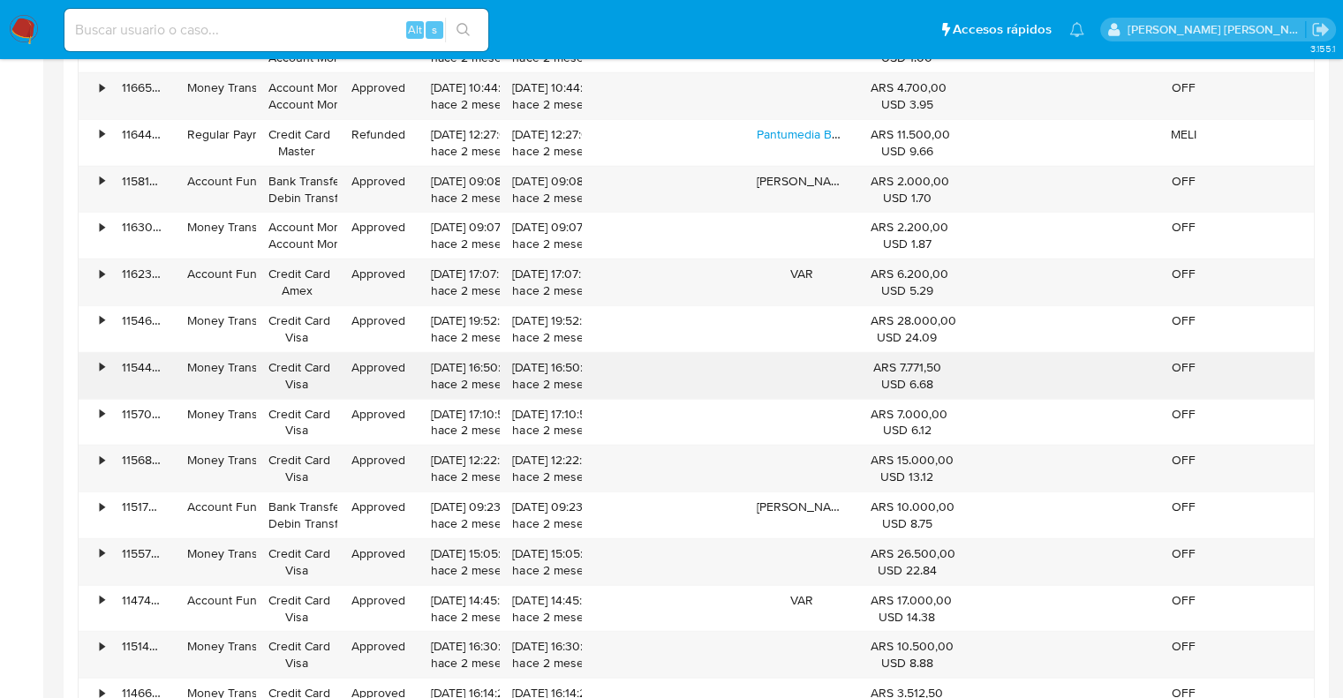
click at [94, 359] on div "•" at bounding box center [94, 376] width 31 height 46
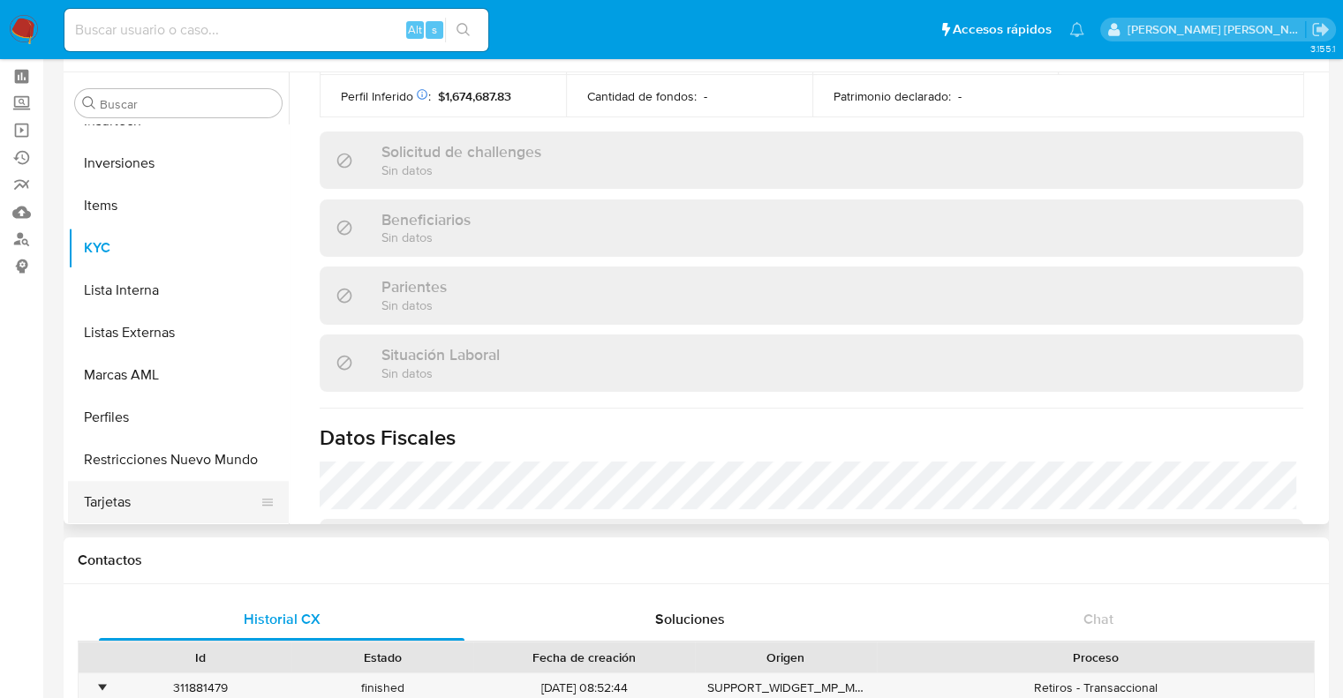
scroll to position [177, 0]
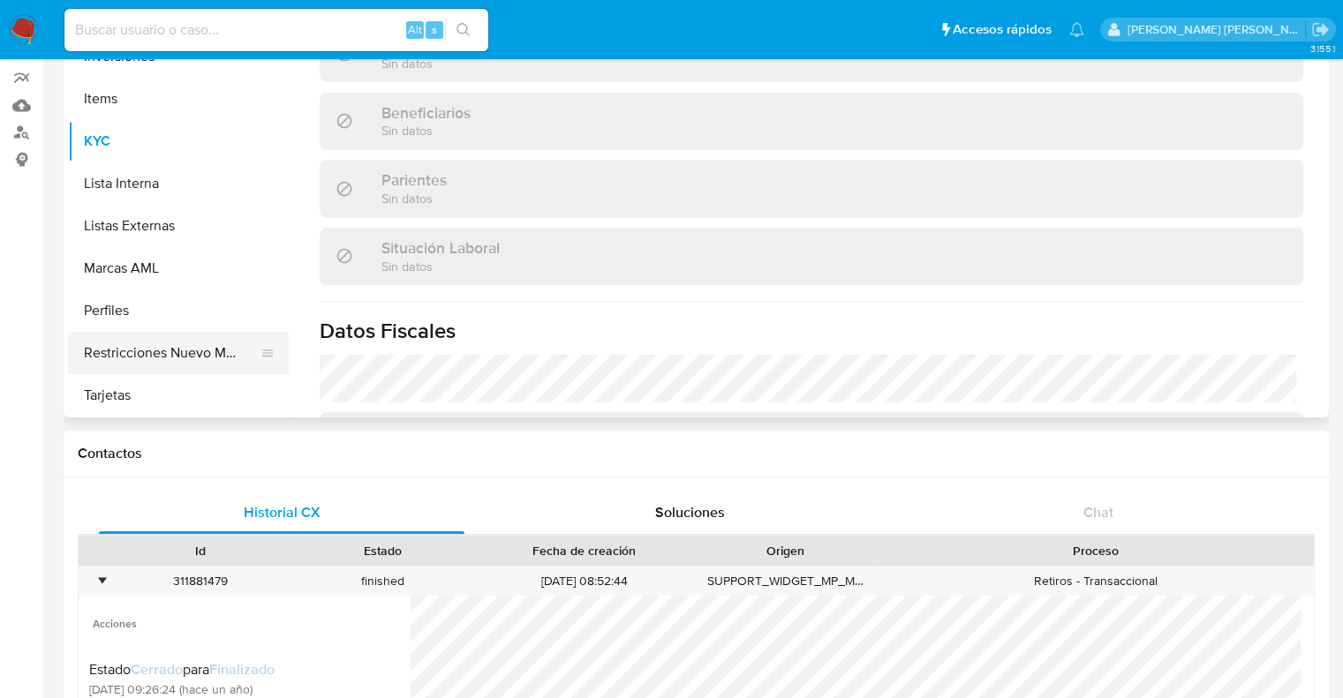
click at [141, 359] on button "Restricciones Nuevo Mundo" at bounding box center [171, 353] width 207 height 42
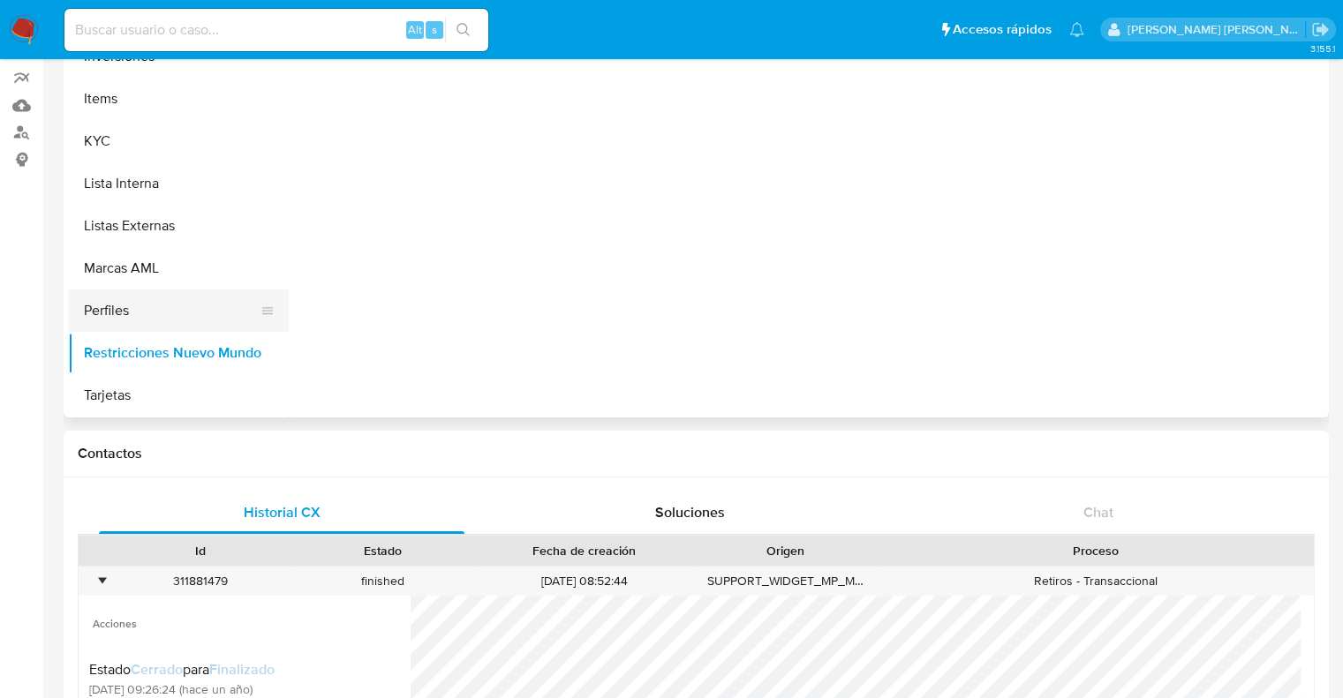
scroll to position [0, 0]
